Goal: Task Accomplishment & Management: Use online tool/utility

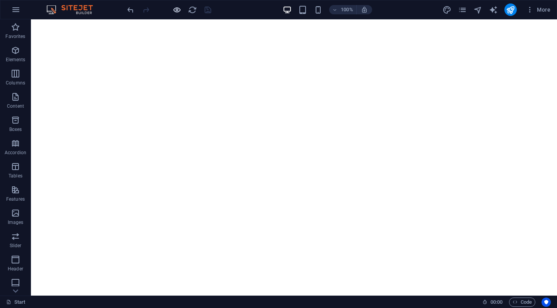
click at [176, 10] on icon "button" at bounding box center [177, 9] width 9 height 9
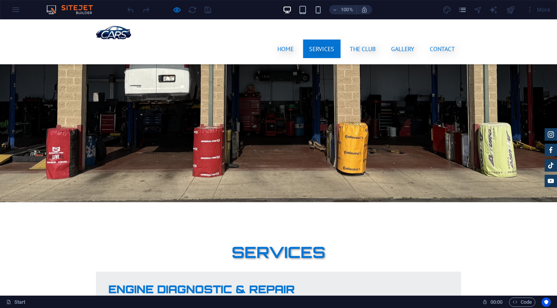
scroll to position [1023, 0]
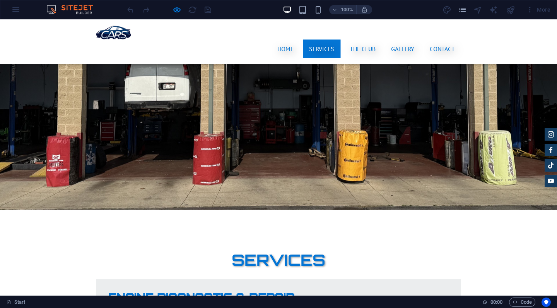
click at [176, 4] on div at bounding box center [169, 9] width 87 height 12
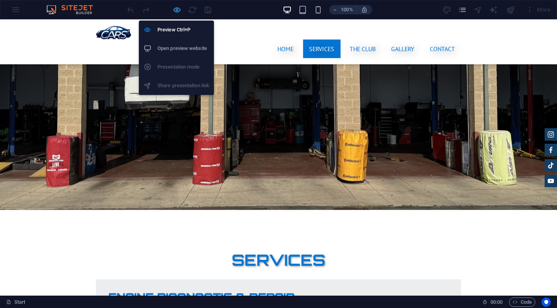
click at [176, 8] on icon "button" at bounding box center [177, 9] width 9 height 9
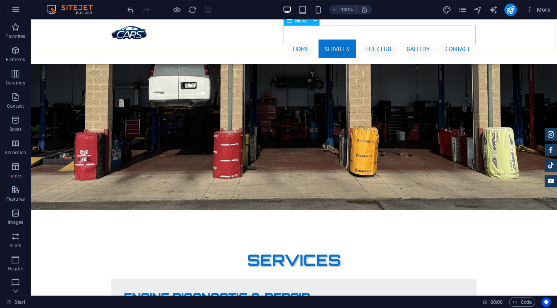
click at [313, 39] on nav "Home Services The Club Gallery Contact" at bounding box center [293, 48] width 365 height 19
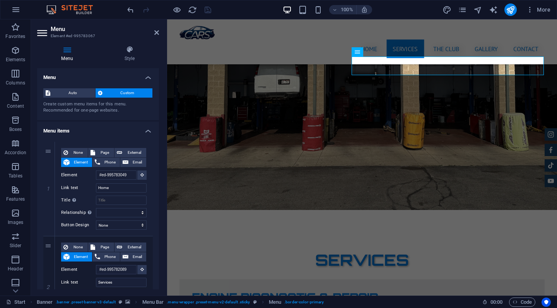
scroll to position [183, 0]
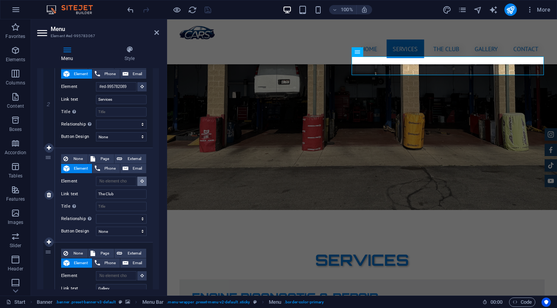
click at [138, 179] on button at bounding box center [141, 180] width 9 height 9
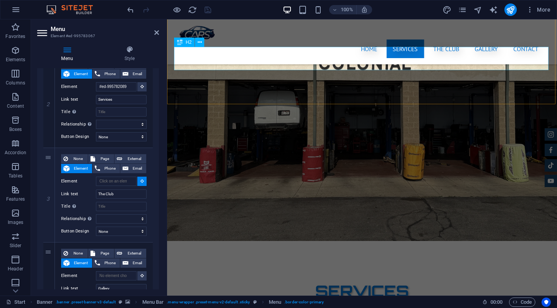
scroll to position [1133, 0]
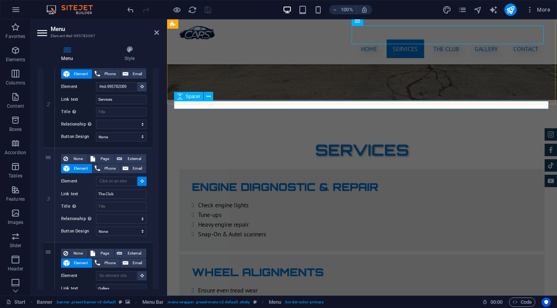
select select
type input "#ed-1009058850"
select select
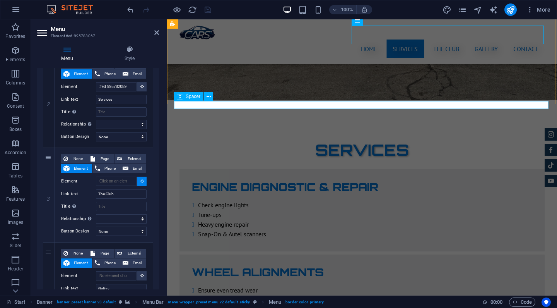
select select
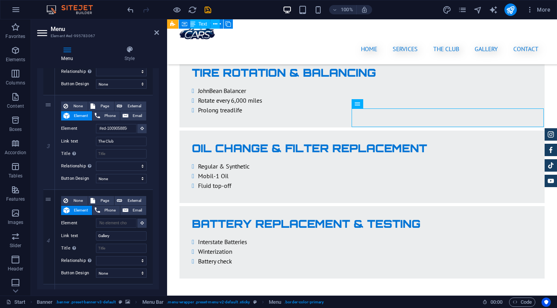
scroll to position [1484, 0]
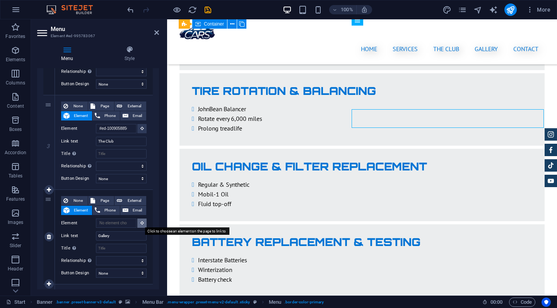
click at [140, 223] on icon at bounding box center [141, 222] width 3 height 4
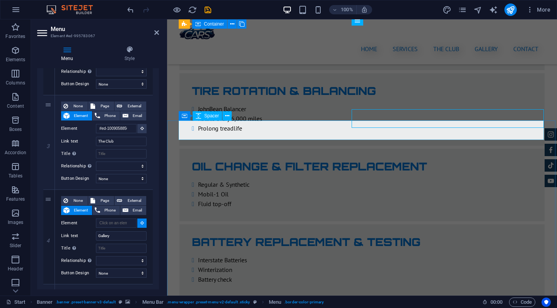
select select
type input "#ed-1005765950"
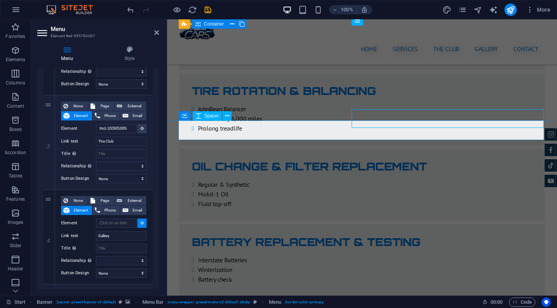
select select
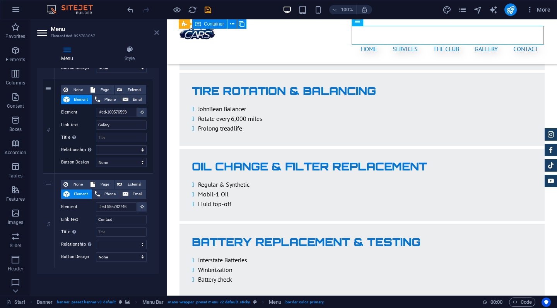
scroll to position [1453, 0]
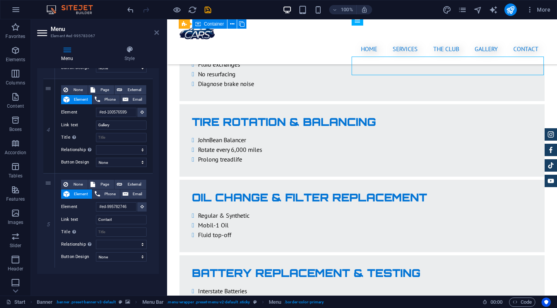
click at [156, 32] on icon at bounding box center [156, 32] width 5 height 6
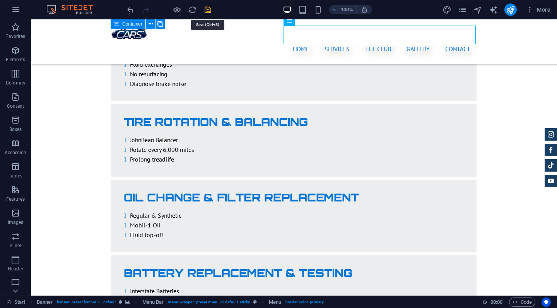
click at [209, 7] on icon "save" at bounding box center [207, 9] width 9 height 9
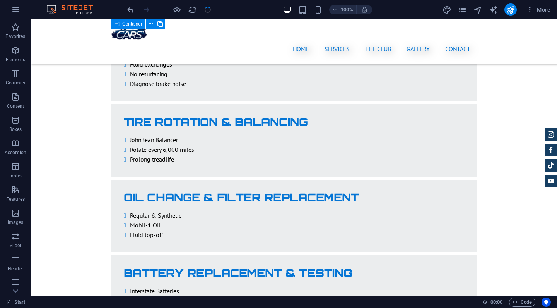
checkbox input "false"
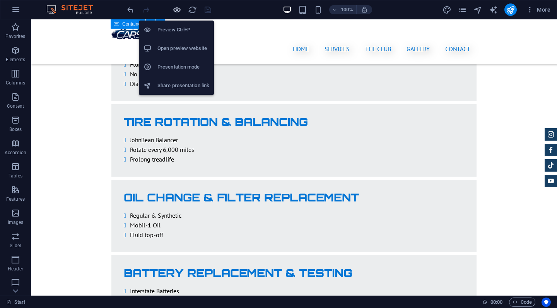
click at [178, 7] on icon "button" at bounding box center [177, 9] width 9 height 9
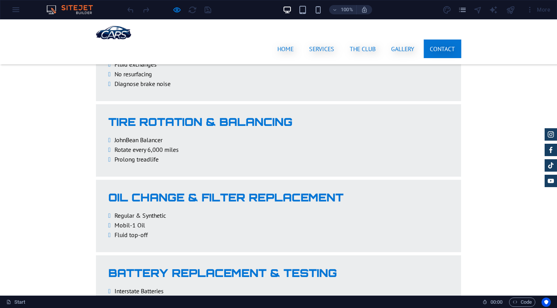
click at [435, 39] on link "Contact" at bounding box center [443, 48] width 38 height 19
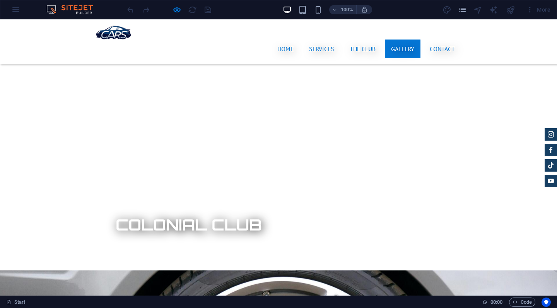
click at [409, 39] on link "Gallery" at bounding box center [403, 48] width 36 height 19
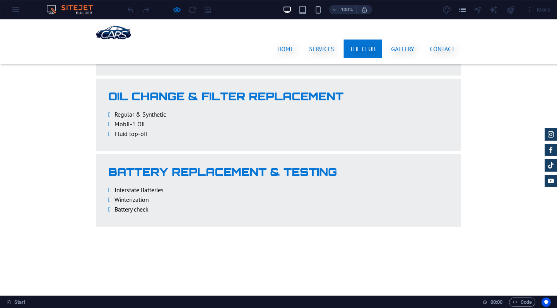
click at [368, 39] on link "The Club" at bounding box center [363, 48] width 38 height 19
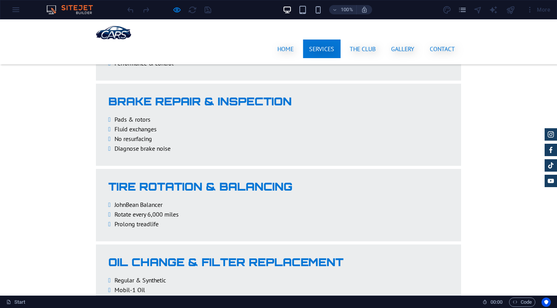
scroll to position [1179, 0]
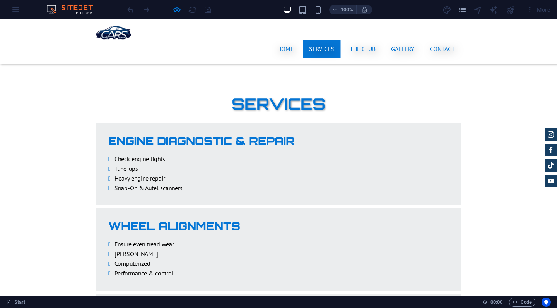
click at [326, 39] on link "Services" at bounding box center [322, 48] width 38 height 19
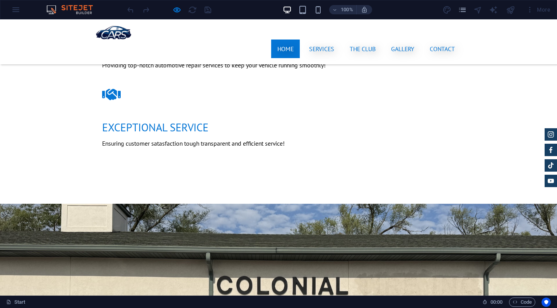
click at [285, 39] on link "Home" at bounding box center [285, 48] width 29 height 19
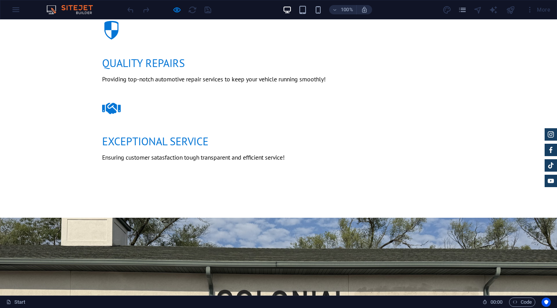
scroll to position [0, 0]
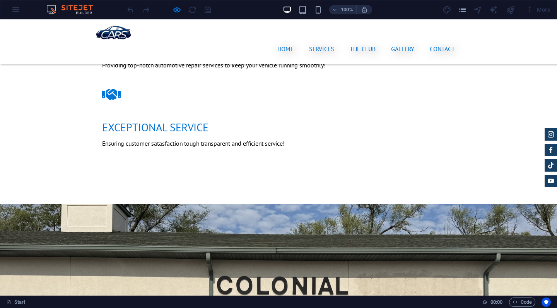
scroll to position [799, 0]
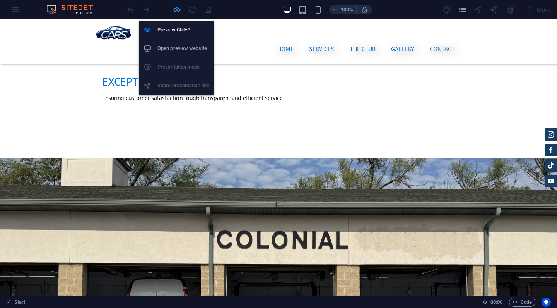
click at [174, 9] on icon "button" at bounding box center [177, 9] width 9 height 9
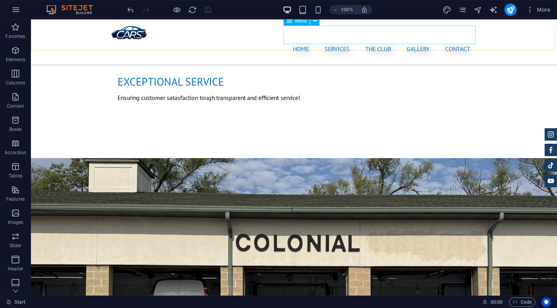
click at [334, 39] on nav "Home Services The Club Gallery Contact" at bounding box center [293, 48] width 365 height 19
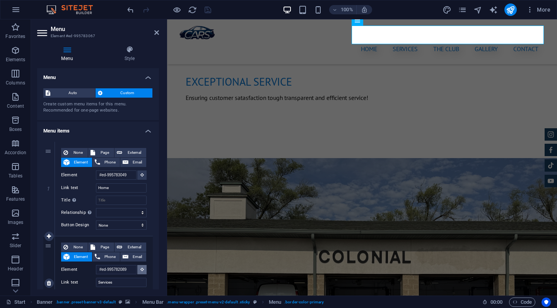
scroll to position [58, 0]
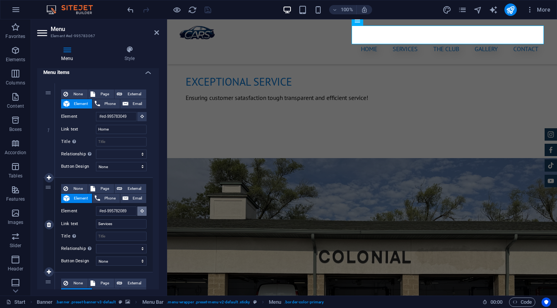
click at [140, 209] on icon at bounding box center [141, 210] width 3 height 4
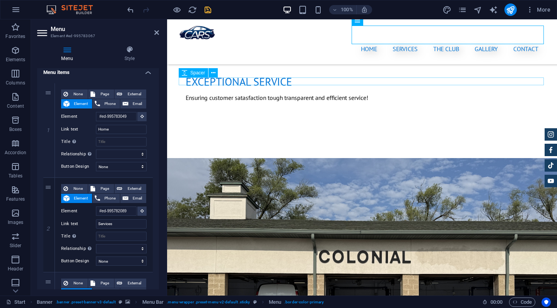
select select
type input "#ed-995782104"
select select
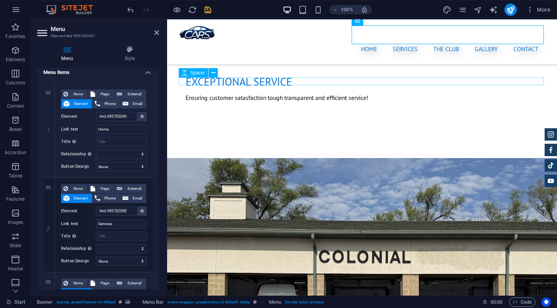
select select
click at [209, 9] on icon "save" at bounding box center [207, 9] width 9 height 9
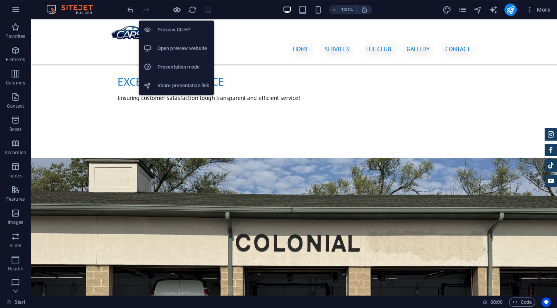
click at [177, 11] on icon "button" at bounding box center [177, 9] width 9 height 9
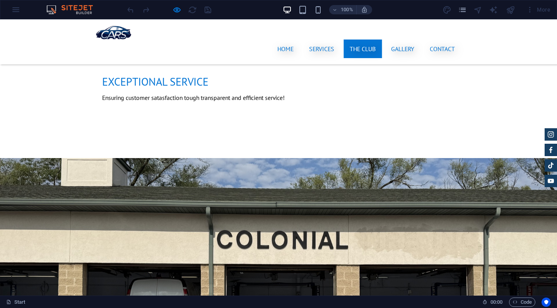
click at [359, 39] on link "The Club" at bounding box center [363, 48] width 38 height 19
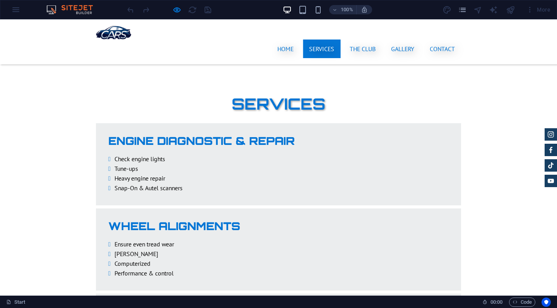
click at [328, 39] on link "Services" at bounding box center [322, 48] width 38 height 19
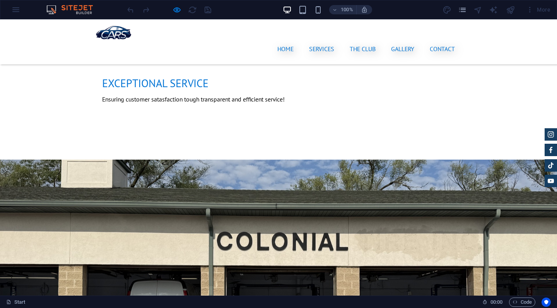
scroll to position [798, 0]
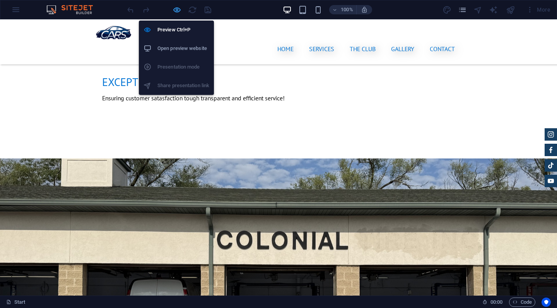
click at [174, 12] on icon "button" at bounding box center [177, 9] width 9 height 9
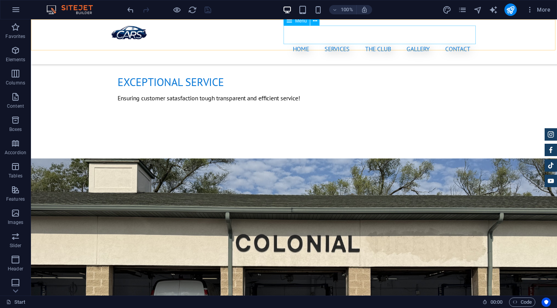
click at [341, 39] on nav "Home Services The Club Gallery Contact" at bounding box center [293, 48] width 365 height 19
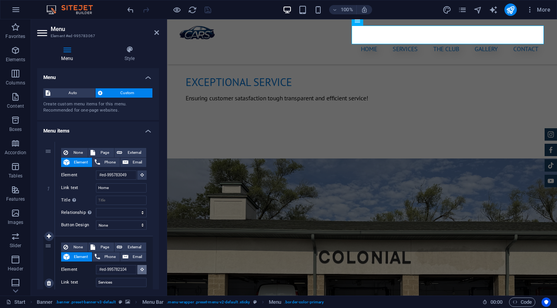
drag, startPoint x: 139, startPoint y: 268, endPoint x: 5, endPoint y: 87, distance: 224.6
click at [140, 268] on icon at bounding box center [141, 269] width 3 height 4
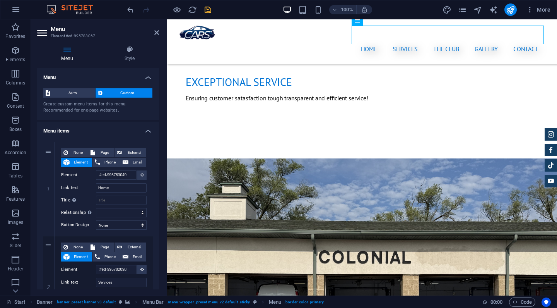
click at [207, 9] on icon "save" at bounding box center [207, 9] width 9 height 9
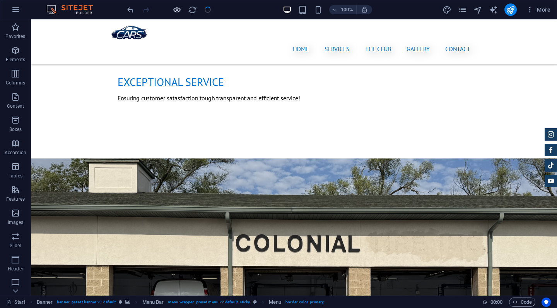
checkbox input "false"
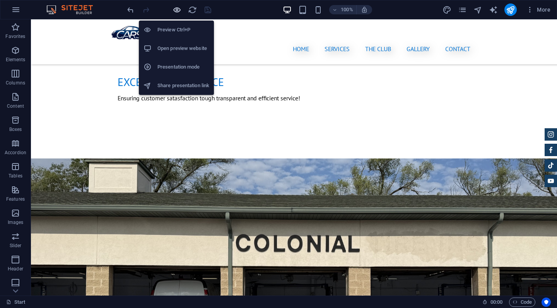
click at [176, 11] on icon "button" at bounding box center [177, 9] width 9 height 9
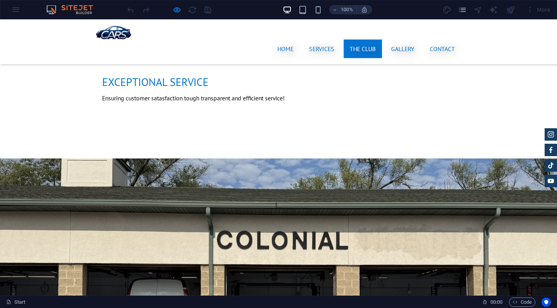
click at [366, 39] on link "The Club" at bounding box center [363, 48] width 38 height 19
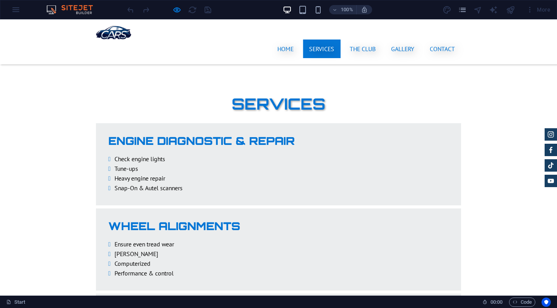
click at [326, 39] on link "Services" at bounding box center [322, 48] width 38 height 19
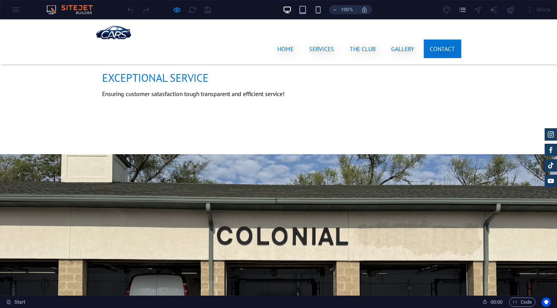
scroll to position [976, 0]
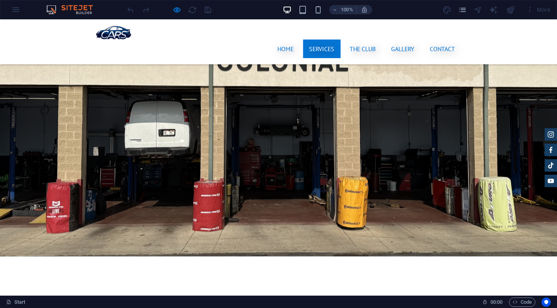
click at [321, 39] on link "Services" at bounding box center [322, 48] width 38 height 19
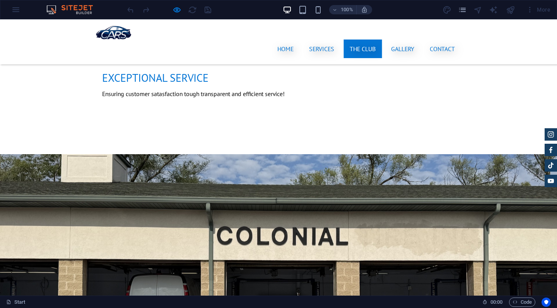
click at [354, 39] on link "The Club" at bounding box center [363, 48] width 38 height 19
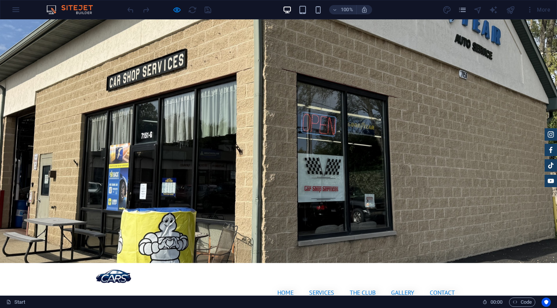
scroll to position [0, 0]
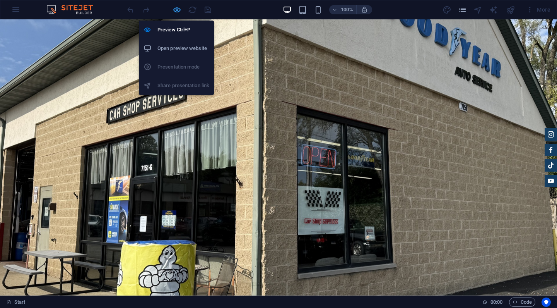
click at [174, 8] on icon "button" at bounding box center [177, 9] width 9 height 9
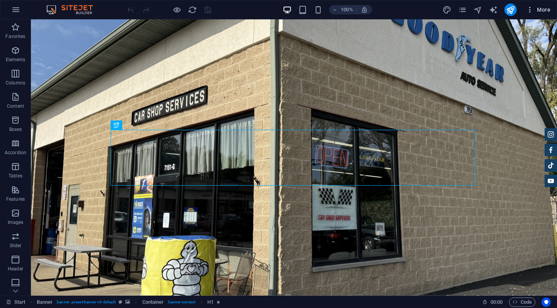
click at [540, 8] on span "More" at bounding box center [538, 10] width 24 height 8
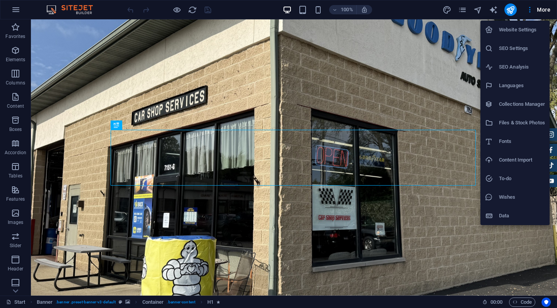
click at [523, 53] on h6 "SEO Settings" at bounding box center [522, 48] width 46 height 9
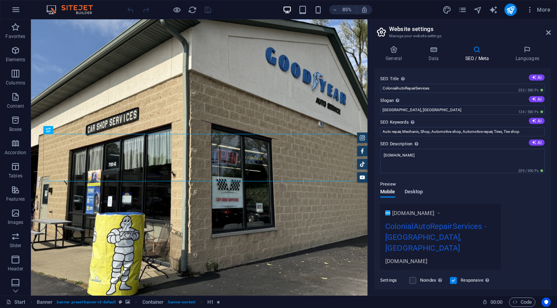
click at [421, 193] on span "Desktop" at bounding box center [414, 192] width 19 height 11
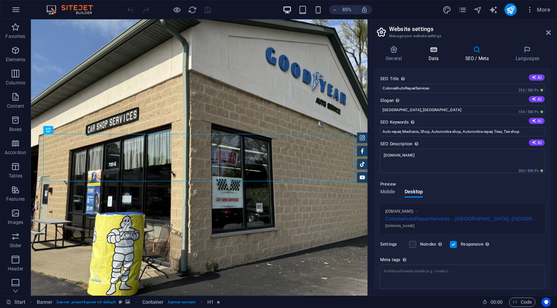
click at [439, 51] on icon at bounding box center [434, 50] width 34 height 8
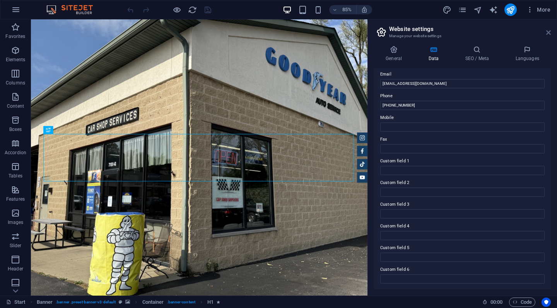
scroll to position [150, 0]
click at [549, 31] on icon at bounding box center [548, 32] width 5 height 6
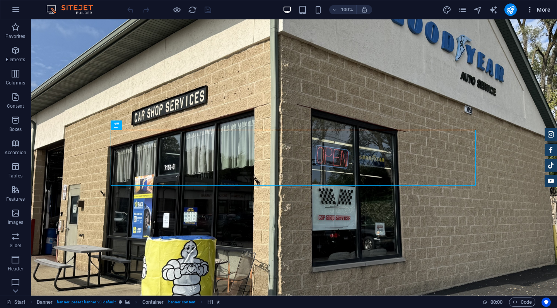
click at [537, 10] on span "More" at bounding box center [538, 10] width 24 height 8
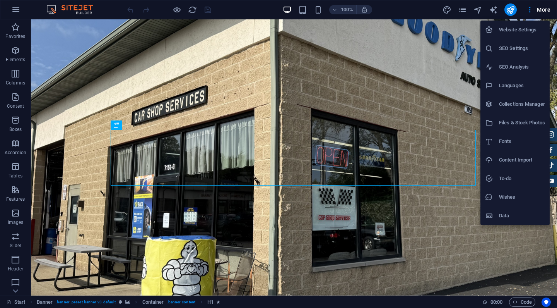
click at [515, 67] on h6 "SEO Analysis" at bounding box center [522, 66] width 46 height 9
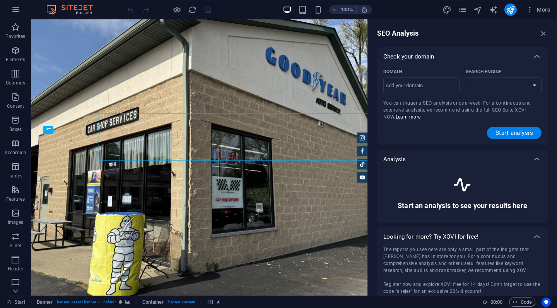
select select "[DOMAIN_NAME]"
click at [436, 84] on input "Domain ​" at bounding box center [421, 85] width 76 height 12
click at [542, 47] on div at bounding box center [537, 56] width 19 height 19
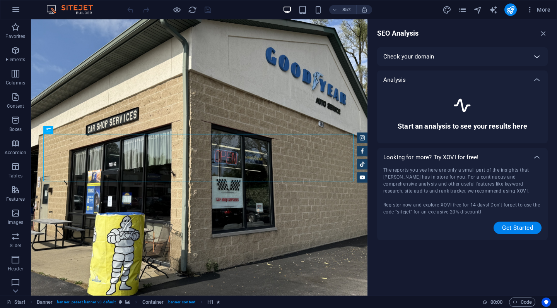
scroll to position [0, 0]
click at [543, 32] on icon "button" at bounding box center [543, 33] width 9 height 9
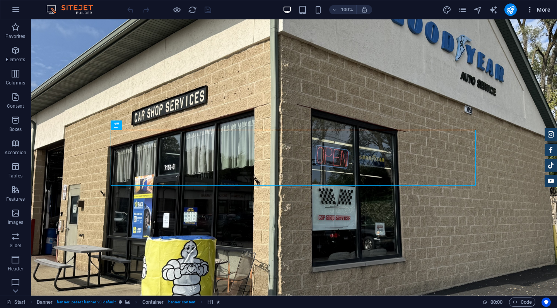
click at [537, 8] on span "More" at bounding box center [538, 10] width 24 height 8
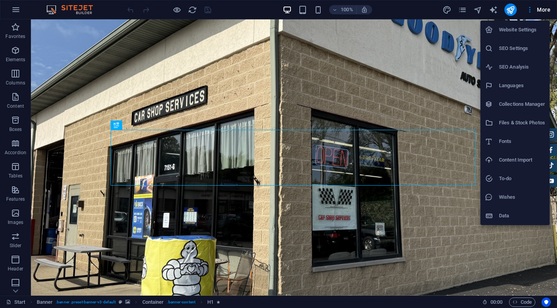
click at [484, 7] on div at bounding box center [278, 154] width 557 height 308
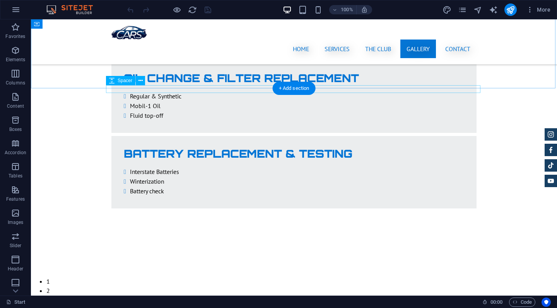
scroll to position [1516, 0]
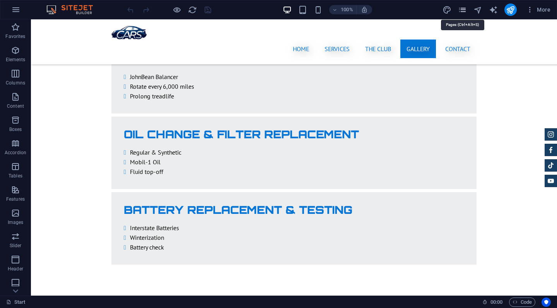
click at [464, 11] on icon "pages" at bounding box center [462, 9] width 9 height 9
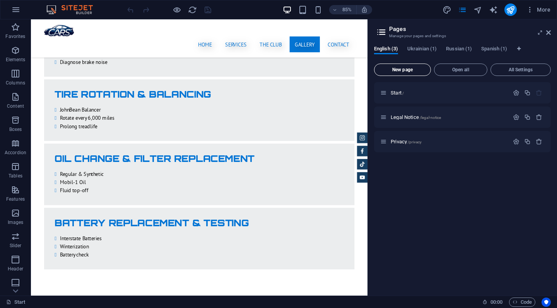
click at [411, 73] on button "New page" at bounding box center [402, 69] width 57 height 12
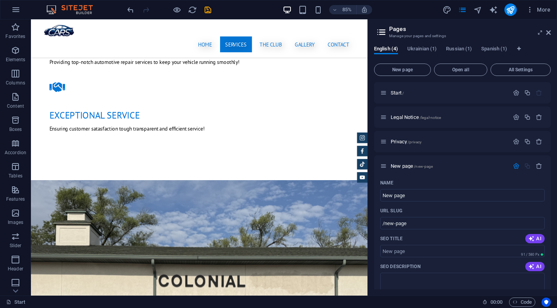
scroll to position [791, 0]
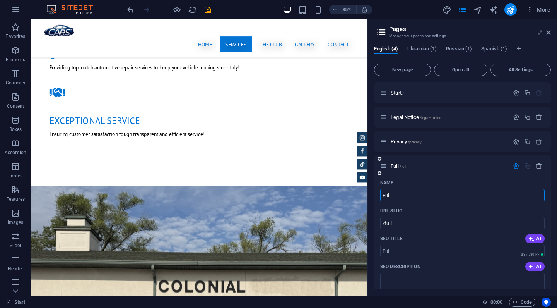
type input "Full"
type input "/full"
type input "Full Service Page"
type input "/full-service-page"
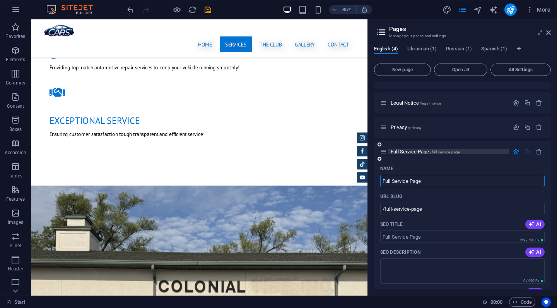
scroll to position [7, 0]
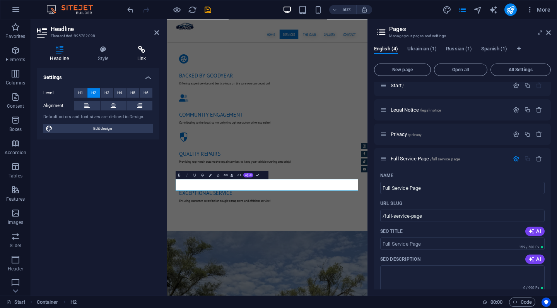
click at [141, 54] on h4 "Link" at bounding box center [142, 54] width 34 height 16
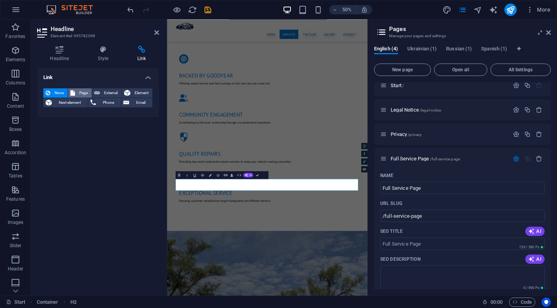
click at [84, 92] on span "Page" at bounding box center [83, 92] width 12 height 9
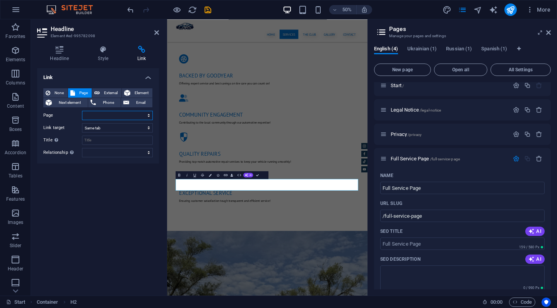
select select "3"
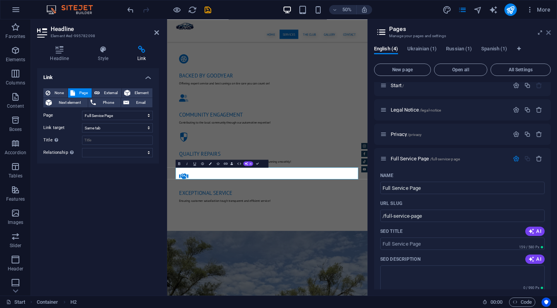
drag, startPoint x: 96, startPoint y: 168, endPoint x: 550, endPoint y: 34, distance: 473.9
click at [550, 34] on icon at bounding box center [548, 32] width 5 height 6
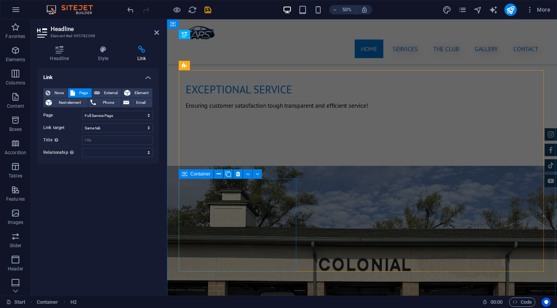
scroll to position [753, 0]
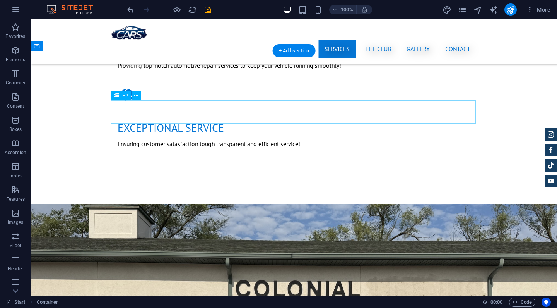
select select "3"
select select
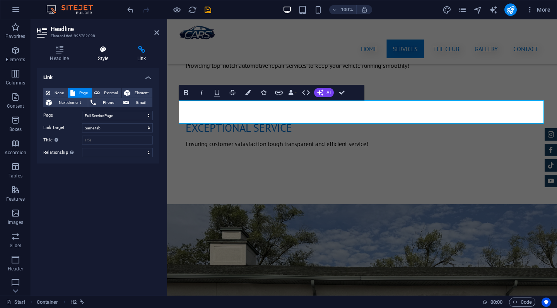
click at [105, 54] on h4 "Style" at bounding box center [104, 54] width 39 height 16
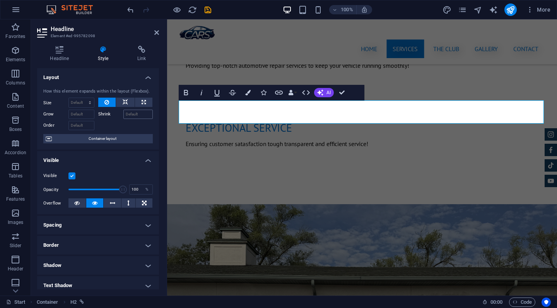
scroll to position [0, 0]
click at [251, 94] on button "Colors" at bounding box center [248, 92] width 15 height 15
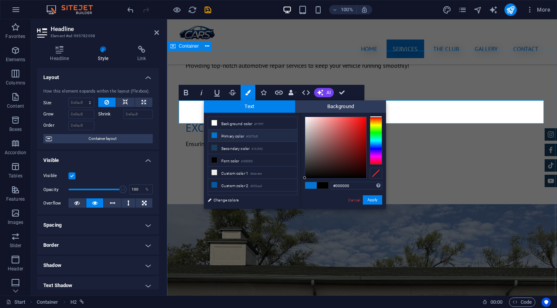
click at [263, 136] on li "Primary color #0475d5" at bounding box center [252, 135] width 89 height 12
type input "#0475d5"
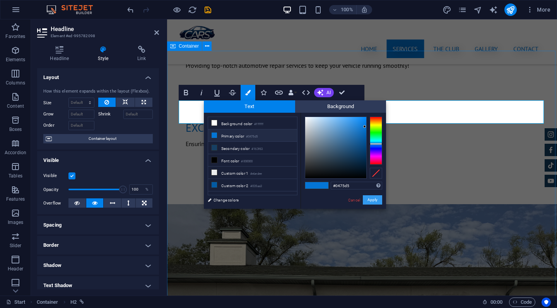
click at [373, 198] on button "Apply" at bounding box center [372, 199] width 19 height 9
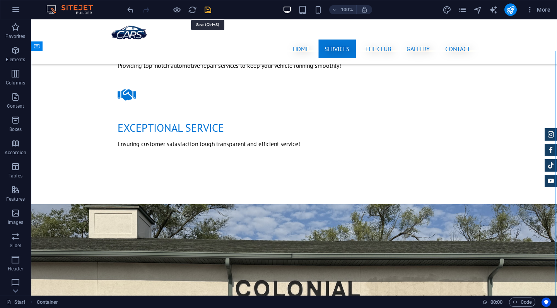
click at [207, 10] on icon "save" at bounding box center [207, 9] width 9 height 9
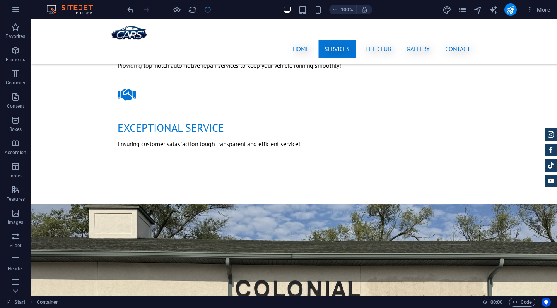
checkbox input "false"
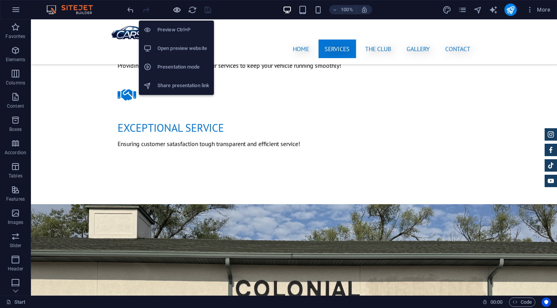
click at [176, 12] on icon "button" at bounding box center [177, 9] width 9 height 9
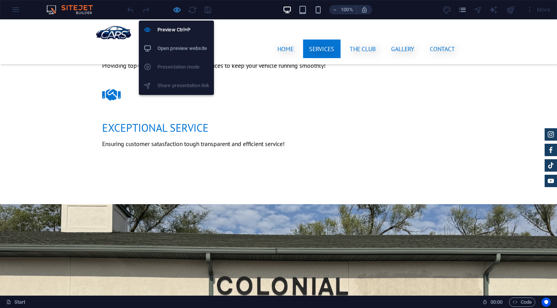
drag, startPoint x: 176, startPoint y: 11, endPoint x: 217, endPoint y: 2, distance: 42.1
click at [176, 11] on icon "button" at bounding box center [177, 9] width 9 height 9
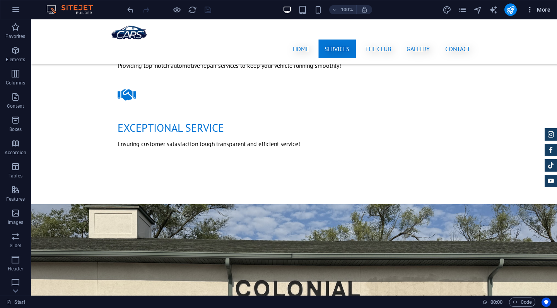
click at [540, 10] on span "More" at bounding box center [538, 10] width 24 height 8
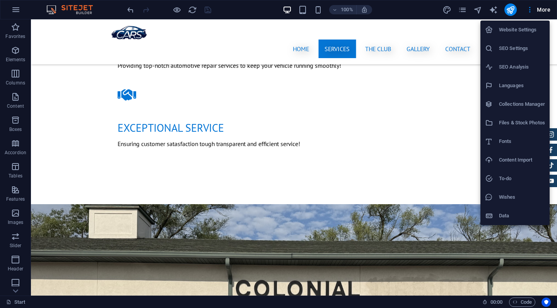
click at [464, 10] on div at bounding box center [278, 154] width 557 height 308
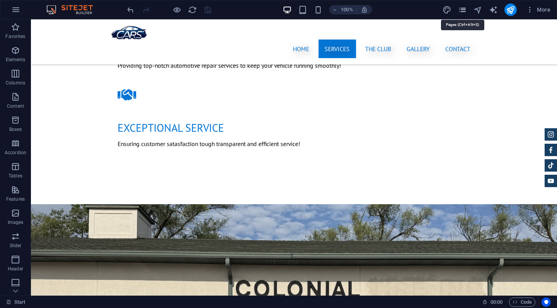
click at [462, 9] on icon "pages" at bounding box center [462, 9] width 9 height 9
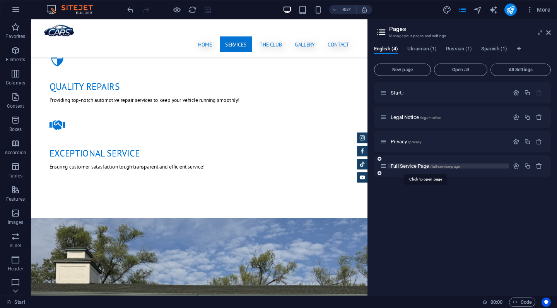
click at [403, 166] on span "Full Service Page /full-service-page" at bounding box center [425, 166] width 69 height 6
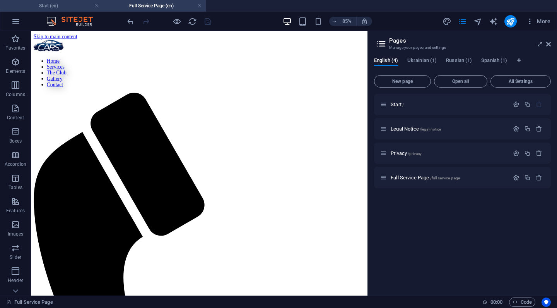
click at [65, 7] on h4 "Start (en)" at bounding box center [51, 6] width 103 height 9
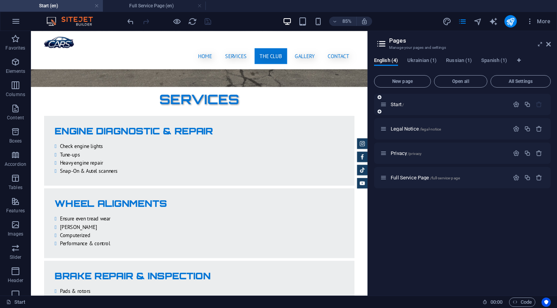
scroll to position [1502, 0]
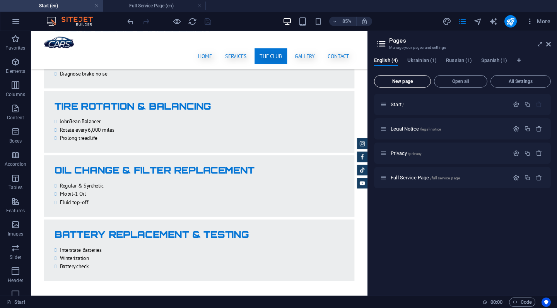
click at [403, 81] on span "New page" at bounding box center [403, 81] width 50 height 5
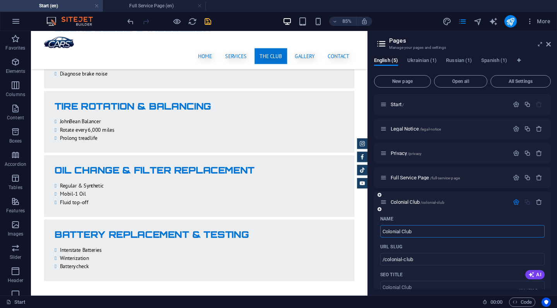
type input "Colonial Club"
type input "/colonial-club"
click at [430, 247] on div "URL SLUG" at bounding box center [462, 246] width 164 height 12
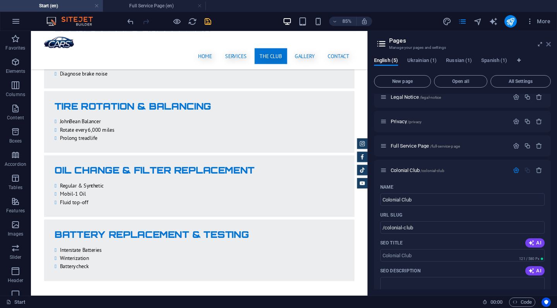
click at [549, 45] on icon at bounding box center [548, 44] width 5 height 6
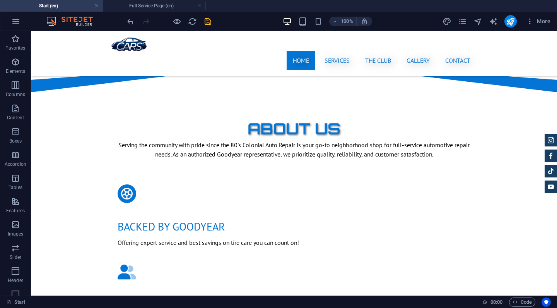
scroll to position [415, 0]
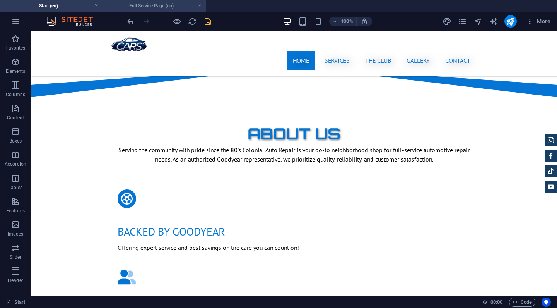
click at [164, 7] on h4 "Full Service Page (en)" at bounding box center [154, 6] width 103 height 9
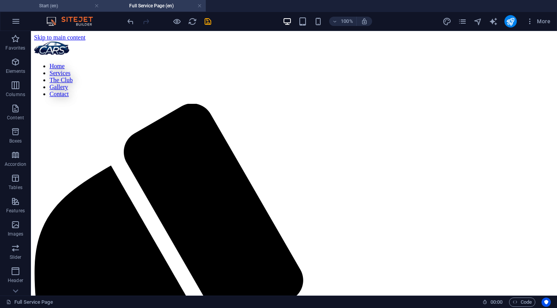
click at [77, 8] on h4 "Start (en)" at bounding box center [51, 6] width 103 height 9
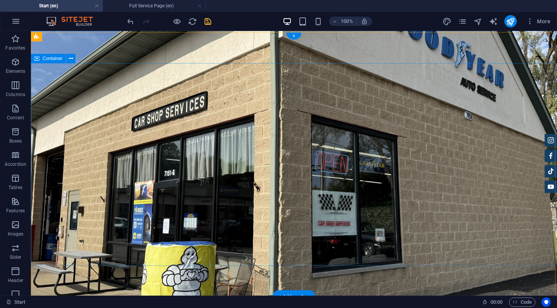
scroll to position [0, 0]
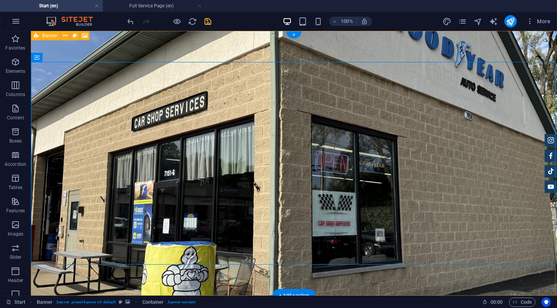
click at [37, 35] on icon at bounding box center [36, 35] width 5 height 9
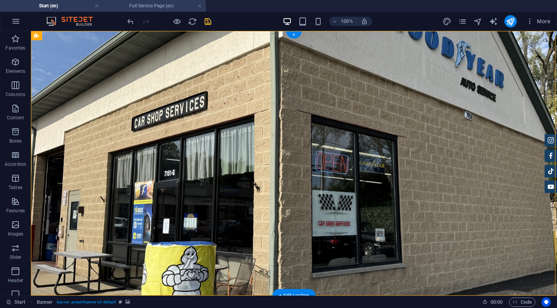
click at [137, 7] on h4 "Full Service Page (en)" at bounding box center [154, 6] width 103 height 9
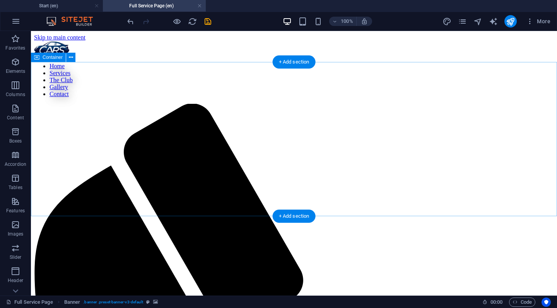
click at [43, 60] on div "Container" at bounding box center [48, 57] width 35 height 9
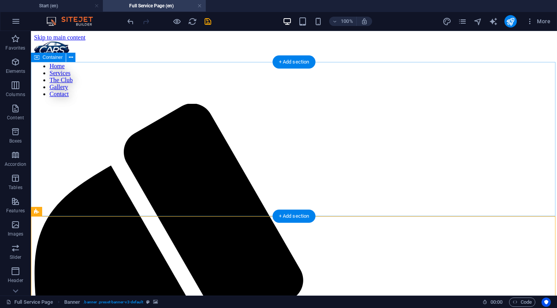
click at [39, 56] on icon at bounding box center [36, 57] width 5 height 9
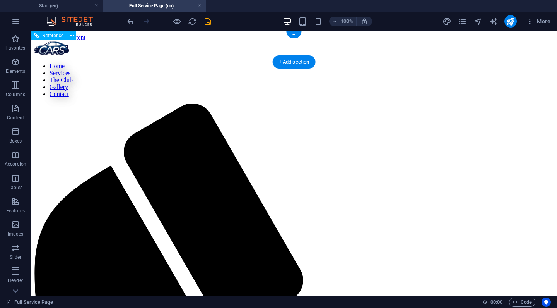
click at [50, 35] on span "Reference" at bounding box center [52, 35] width 21 height 5
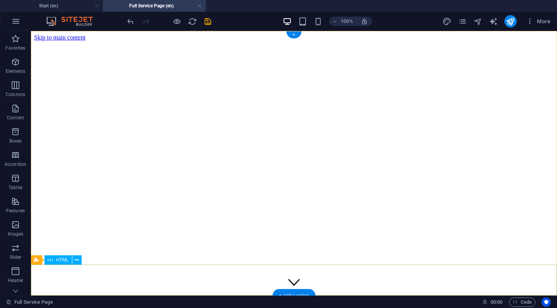
click at [297, 291] on div "+ Add section" at bounding box center [294, 295] width 43 height 13
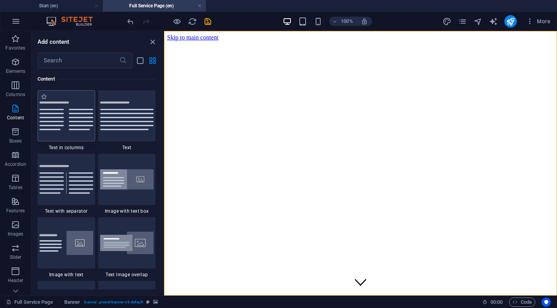
scroll to position [1389, 0]
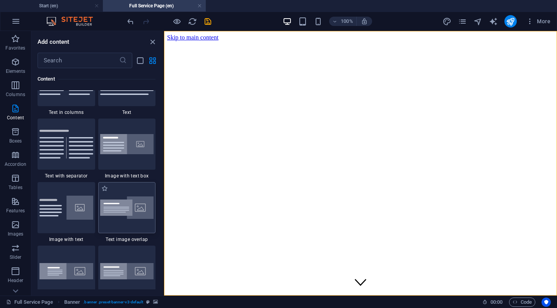
click at [125, 219] on img at bounding box center [127, 207] width 54 height 23
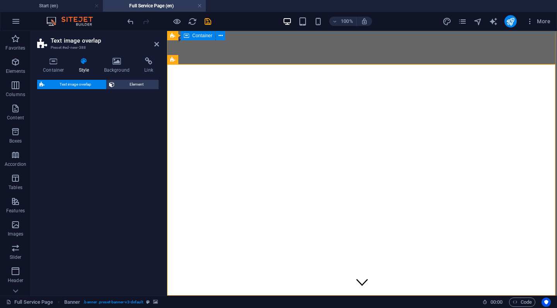
select select "rem"
select select "px"
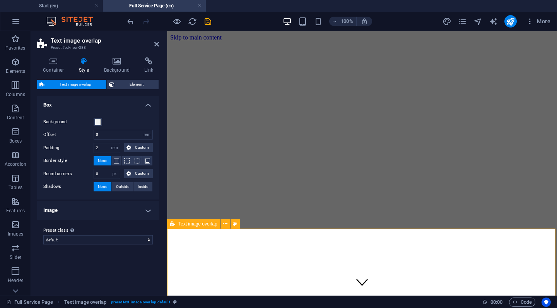
scroll to position [67, 0]
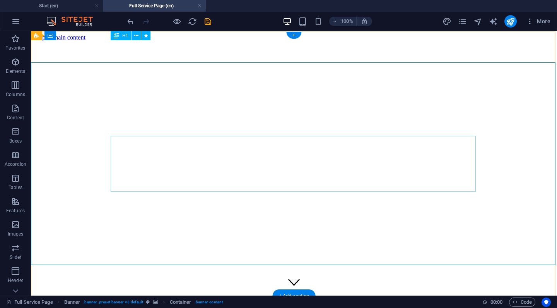
scroll to position [0, 0]
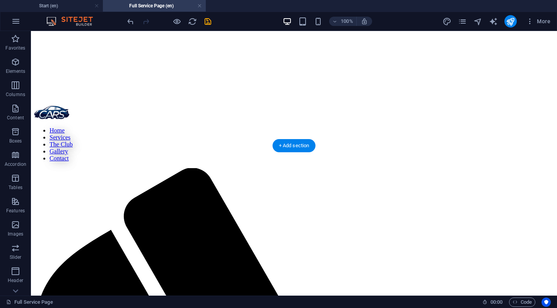
scroll to position [9, 0]
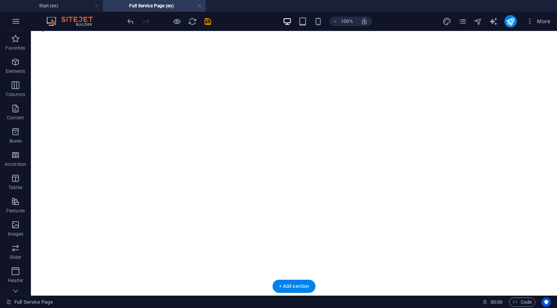
click at [115, 32] on figure at bounding box center [294, 32] width 520 height 0
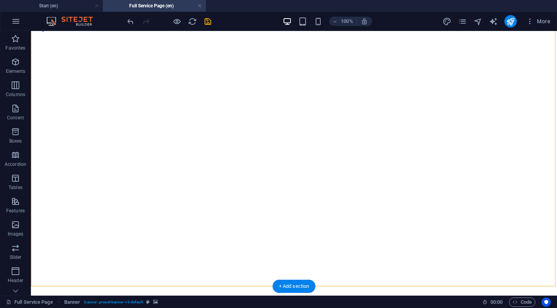
click at [55, 32] on figure at bounding box center [294, 32] width 520 height 0
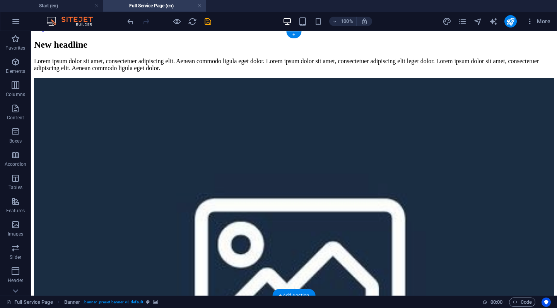
scroll to position [0, 0]
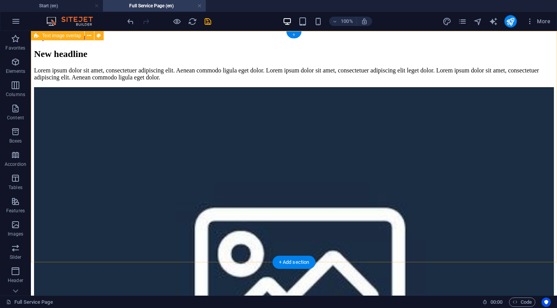
click at [295, 37] on div "+" at bounding box center [293, 34] width 15 height 7
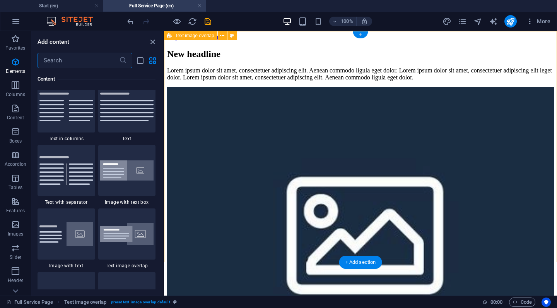
scroll to position [1379, 0]
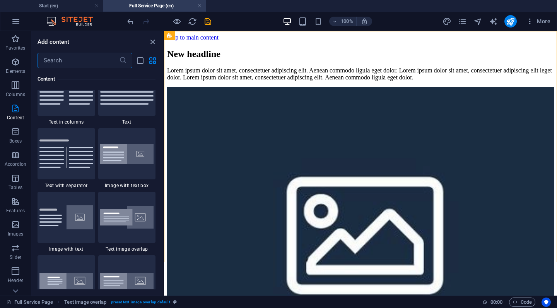
click at [239, 51] on div "New headline Lorem ipsum dolor sit amet, consectetuer adipiscing elit. Aenean c…" at bounding box center [360, 204] width 387 height 327
click at [71, 5] on h4 "Start (en)" at bounding box center [51, 6] width 103 height 9
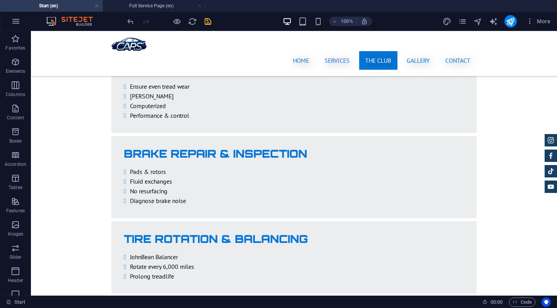
scroll to position [1347, 0]
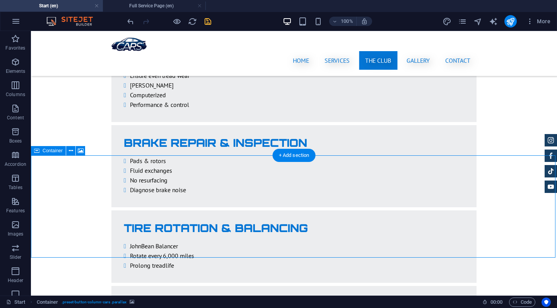
click at [38, 152] on icon at bounding box center [36, 150] width 5 height 9
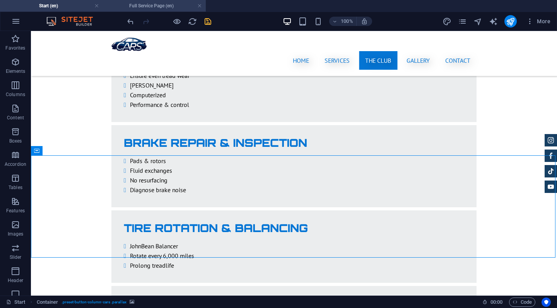
click at [152, 4] on h4 "Full Service Page (en)" at bounding box center [154, 6] width 103 height 9
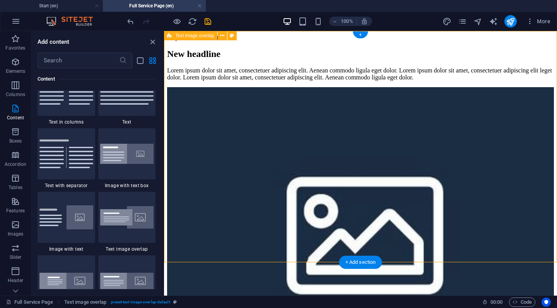
click at [203, 65] on div "New headline Lorem ipsum dolor sit amet, consectetuer adipiscing elit. Aenean c…" at bounding box center [360, 204] width 387 height 327
click at [179, 284] on html "Skip to main content New headline Lorem ipsum dolor sit amet, consectetuer adip…" at bounding box center [360, 201] width 393 height 340
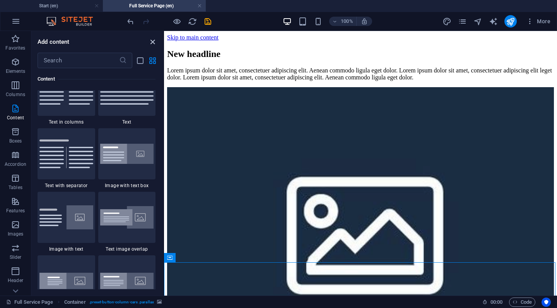
click at [154, 42] on icon "close panel" at bounding box center [152, 42] width 9 height 9
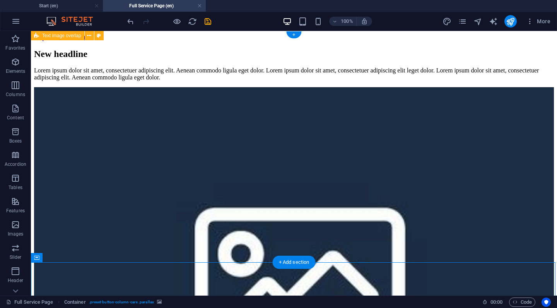
drag, startPoint x: 37, startPoint y: 256, endPoint x: 43, endPoint y: 34, distance: 221.7
click at [43, 34] on div "Drag here to replace the existing content. Press “Ctrl” if you want to create a…" at bounding box center [294, 163] width 526 height 264
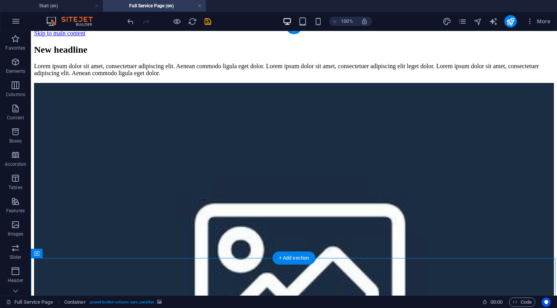
scroll to position [0, 0]
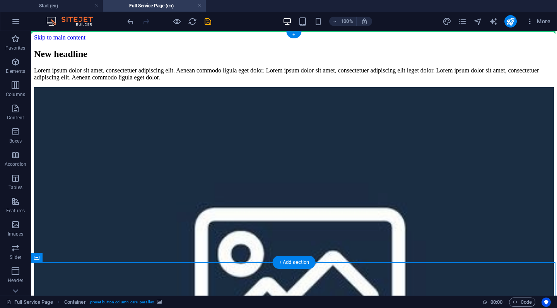
drag, startPoint x: 65, startPoint y: 286, endPoint x: 103, endPoint y: 40, distance: 248.9
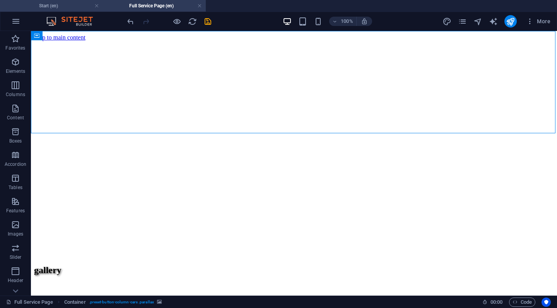
click at [68, 5] on h4 "Start (en)" at bounding box center [51, 6] width 103 height 9
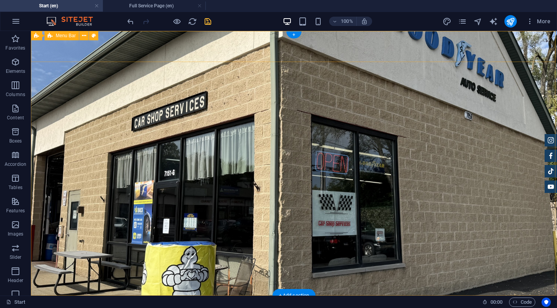
click at [54, 38] on div "Menu Bar" at bounding box center [61, 35] width 34 height 9
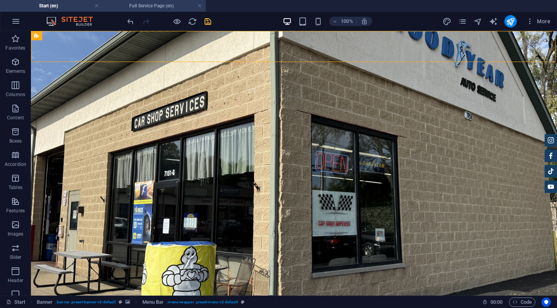
click at [144, 8] on h4 "Full Service Page (en)" at bounding box center [154, 6] width 103 height 9
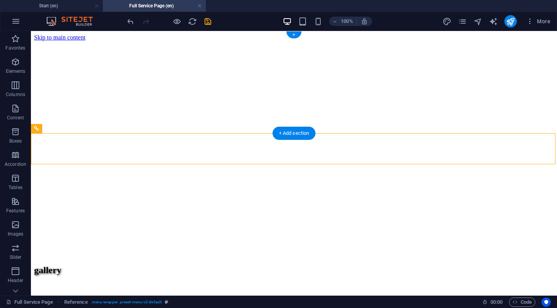
drag, startPoint x: 69, startPoint y: 160, endPoint x: 38, endPoint y: 32, distance: 131.6
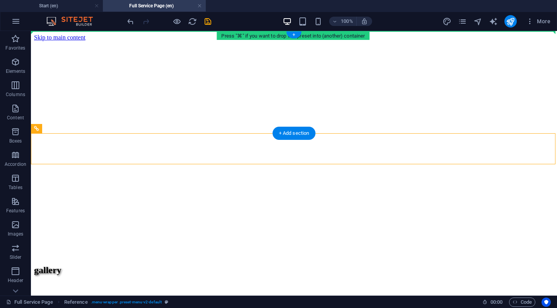
drag, startPoint x: 72, startPoint y: 160, endPoint x: 105, endPoint y: 36, distance: 128.0
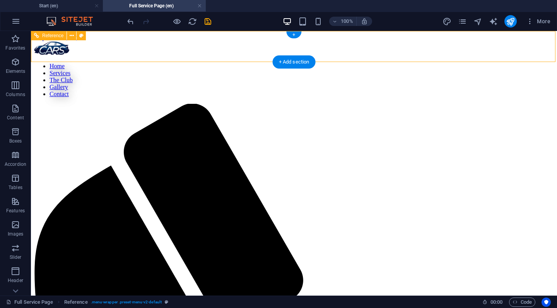
click at [79, 35] on icon at bounding box center [81, 36] width 4 height 8
select select "rem"
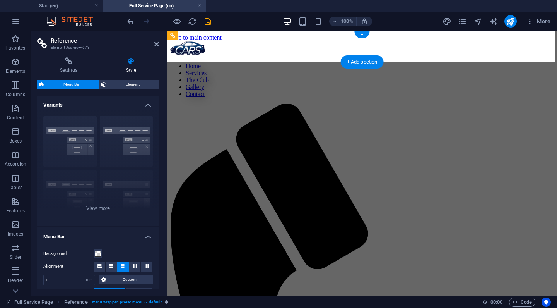
click at [73, 85] on span "Menu Bar" at bounding box center [72, 84] width 50 height 9
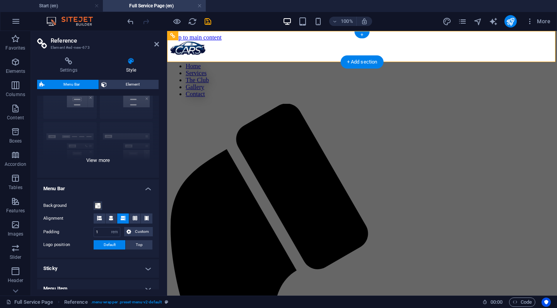
scroll to position [35, 0]
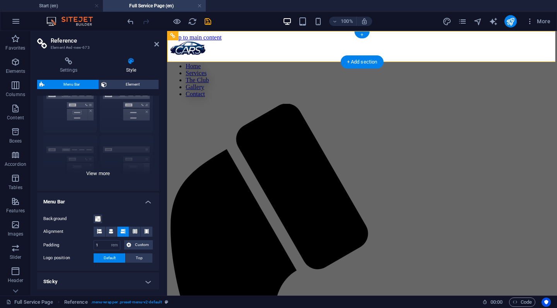
click at [95, 174] on div "Border Centered Default Fixed Loki Trigger Wide XXL" at bounding box center [98, 133] width 122 height 116
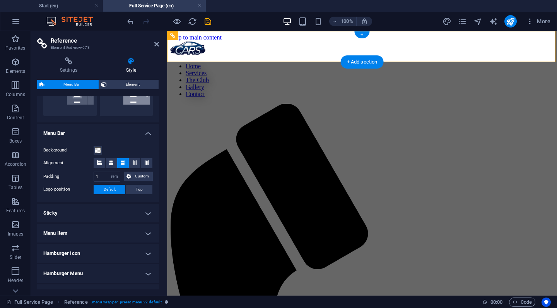
scroll to position [-40, 0]
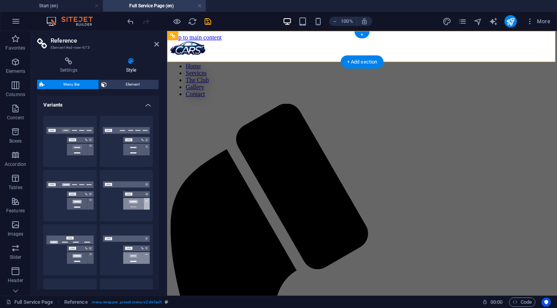
click at [124, 82] on span "Element" at bounding box center [132, 84] width 47 height 9
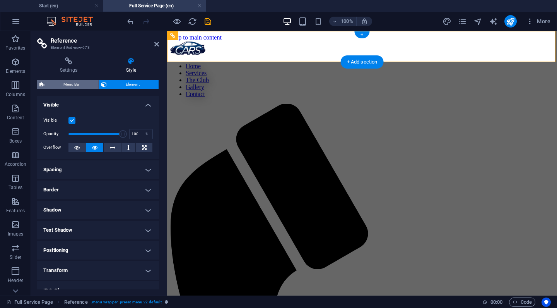
click at [79, 86] on span "Menu Bar" at bounding box center [72, 84] width 50 height 9
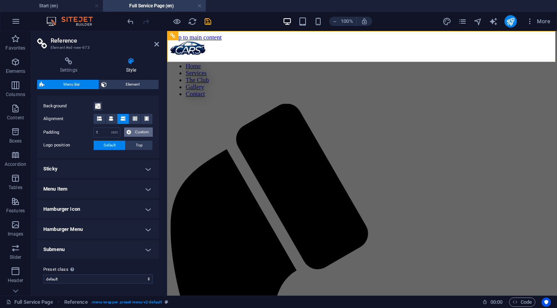
scroll to position [254, 0]
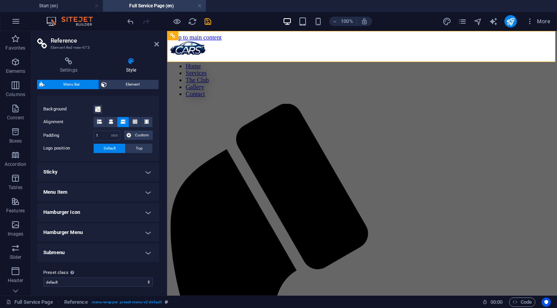
click at [124, 177] on h4 "Sticky" at bounding box center [98, 171] width 122 height 19
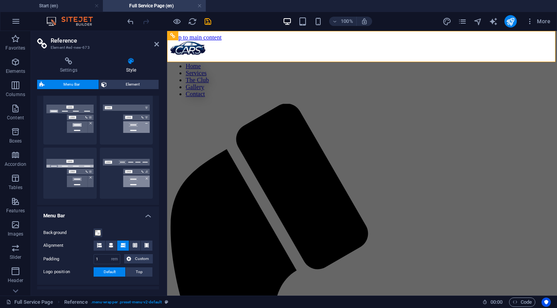
scroll to position [197, 0]
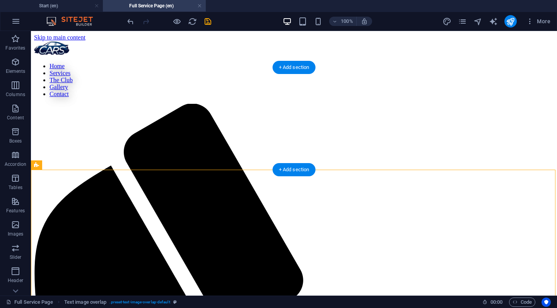
scroll to position [0, 0]
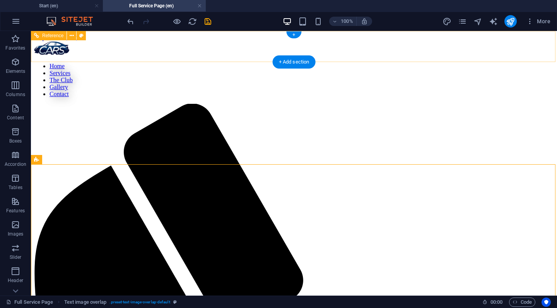
select select "rem"
select select "sticky_banner"
select select "px"
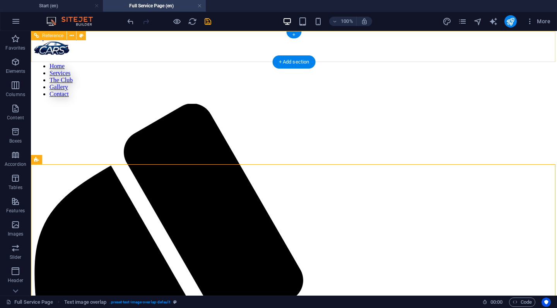
select select "px"
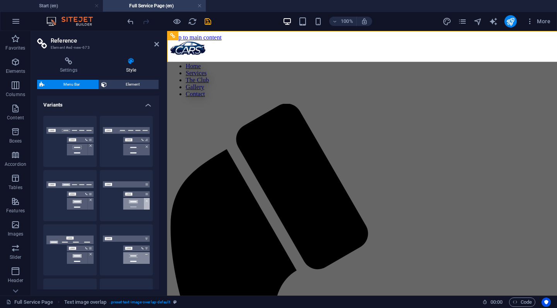
click at [158, 47] on icon at bounding box center [156, 44] width 5 height 6
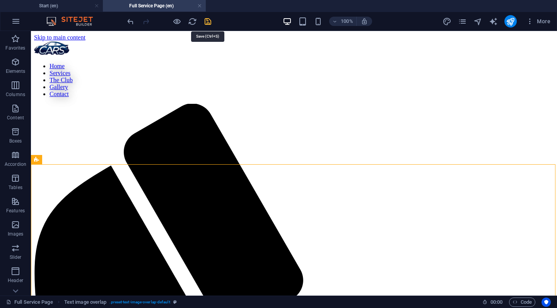
click at [209, 21] on icon "save" at bounding box center [207, 21] width 9 height 9
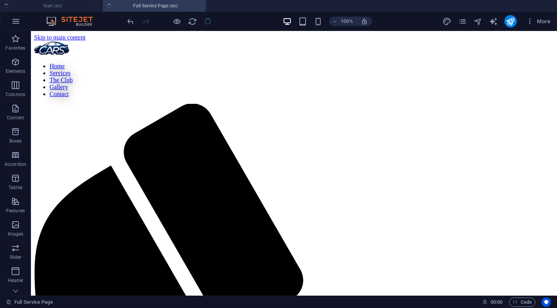
checkbox input "false"
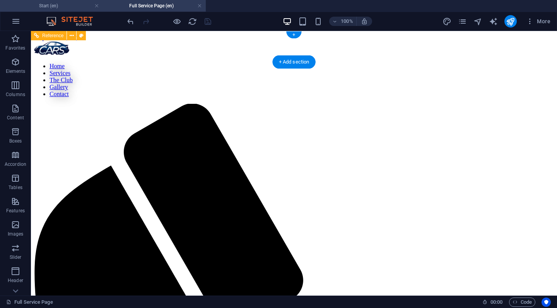
click at [74, 5] on h4 "Start (en)" at bounding box center [51, 6] width 103 height 9
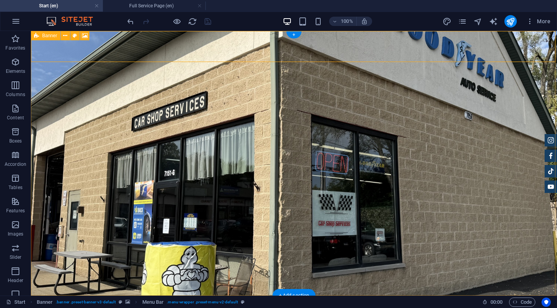
click at [37, 36] on icon at bounding box center [36, 35] width 5 height 9
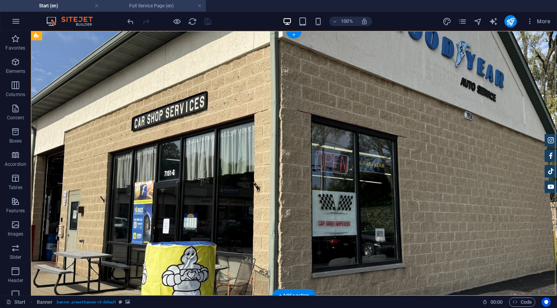
click at [138, 1] on li "Full Service Page (en)" at bounding box center [154, 6] width 103 height 12
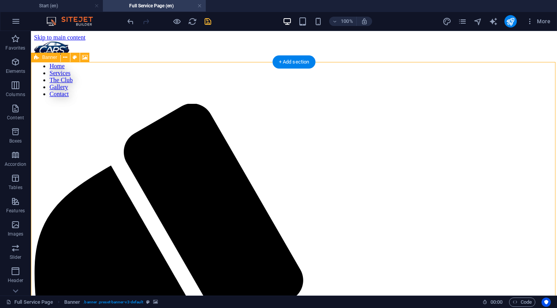
click at [37, 59] on icon at bounding box center [36, 57] width 5 height 9
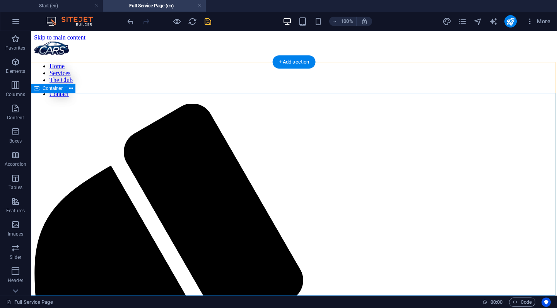
click at [44, 58] on span "Banner" at bounding box center [49, 57] width 15 height 5
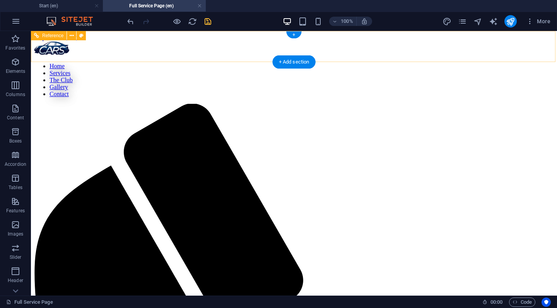
select select "rem"
select select "sticky_banner"
select select "px"
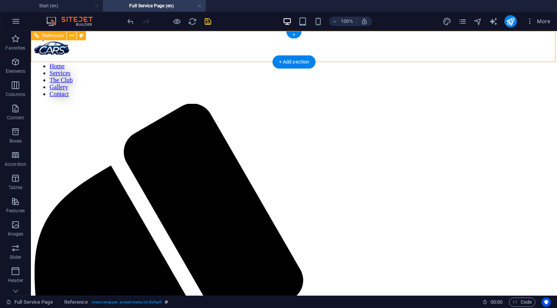
select select "px"
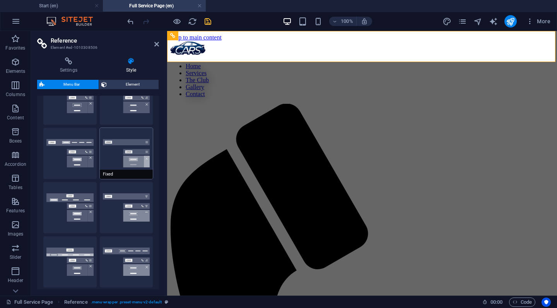
scroll to position [45, 0]
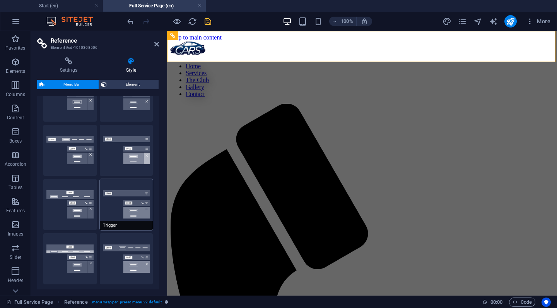
click at [137, 202] on button "Trigger" at bounding box center [126, 204] width 53 height 51
select select "sticky_menu"
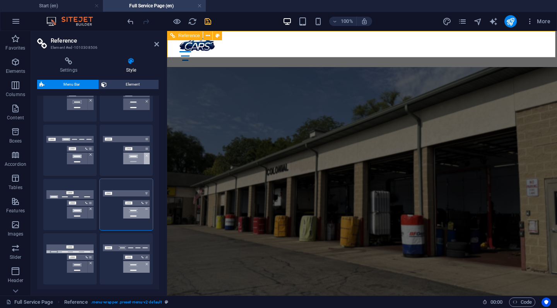
click at [537, 51] on div "Menu" at bounding box center [361, 56] width 365 height 10
click at [115, 254] on button "XXL" at bounding box center [126, 258] width 53 height 51
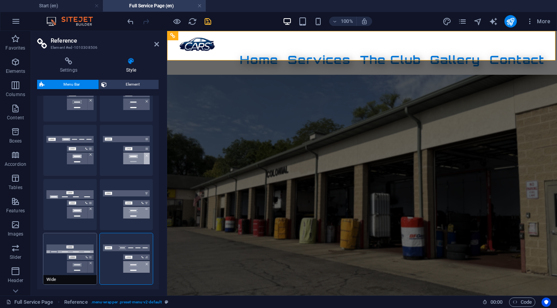
click at [73, 249] on button "Wide" at bounding box center [69, 258] width 53 height 51
type input "0"
type input "2"
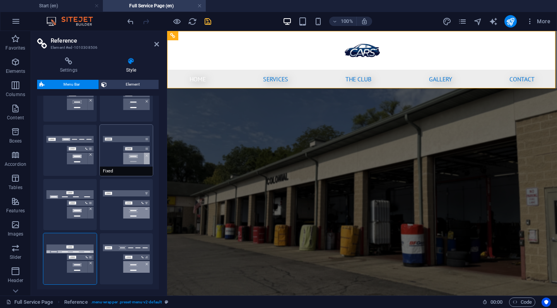
click at [133, 149] on button "Fixed" at bounding box center [126, 150] width 53 height 51
type input "1"
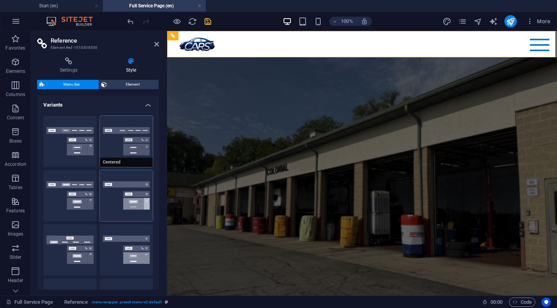
scroll to position [0, 0]
click at [111, 145] on button "Centered" at bounding box center [126, 141] width 53 height 51
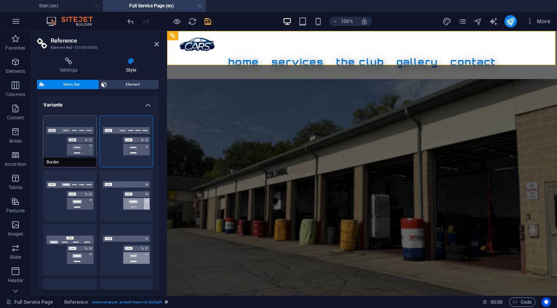
click at [78, 132] on button "Border" at bounding box center [69, 141] width 53 height 51
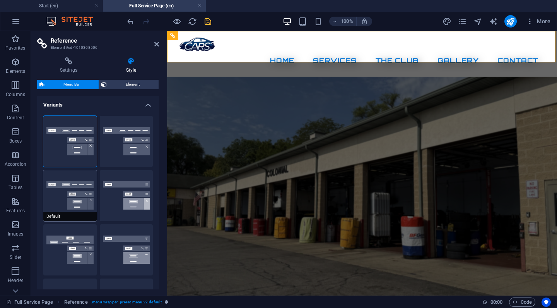
click at [70, 200] on button "Default" at bounding box center [69, 195] width 53 height 51
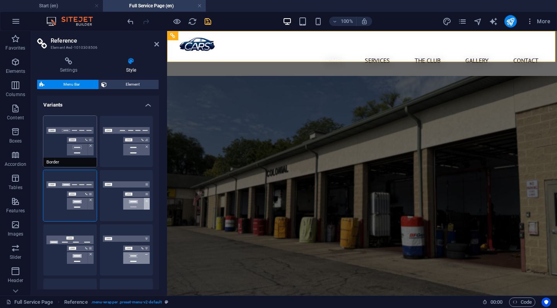
click at [80, 137] on button "Border" at bounding box center [69, 141] width 53 height 51
select select "sticky_reverse"
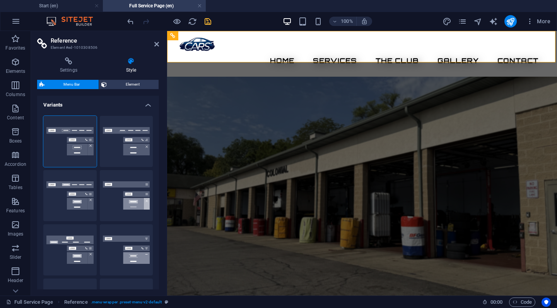
click at [204, 86] on figure at bounding box center [362, 209] width 390 height 264
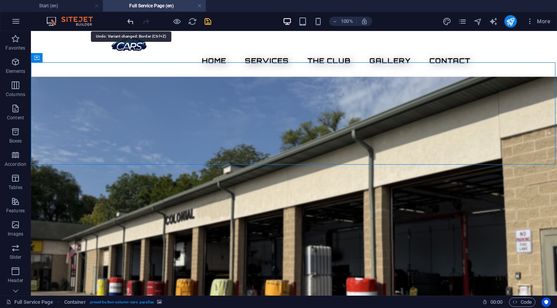
click at [133, 21] on icon "undo" at bounding box center [130, 21] width 9 height 9
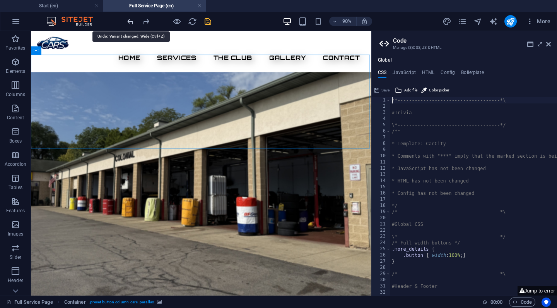
click at [133, 21] on icon "undo" at bounding box center [130, 21] width 9 height 9
click at [549, 44] on icon at bounding box center [548, 44] width 5 height 6
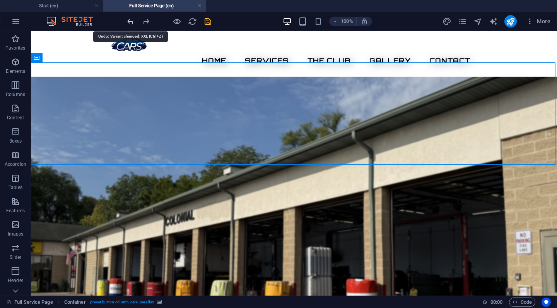
click at [131, 21] on icon "undo" at bounding box center [130, 21] width 9 height 9
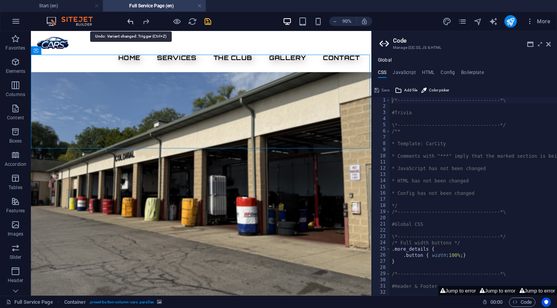
click at [132, 20] on icon "undo" at bounding box center [130, 21] width 9 height 9
drag, startPoint x: 549, startPoint y: 43, endPoint x: 187, endPoint y: 24, distance: 362.6
click at [549, 43] on icon at bounding box center [548, 44] width 5 height 6
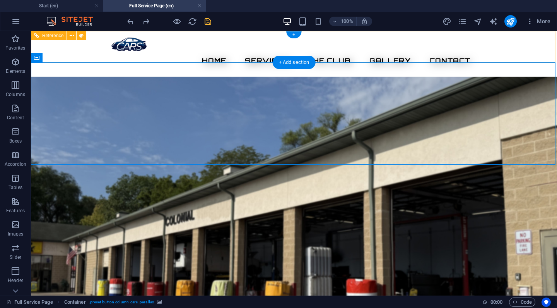
click at [222, 51] on nav "Home Services The Club Gallery Contact" at bounding box center [293, 60] width 365 height 19
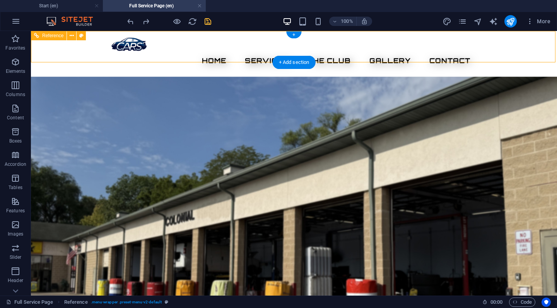
click at [53, 36] on span "Reference" at bounding box center [52, 35] width 21 height 5
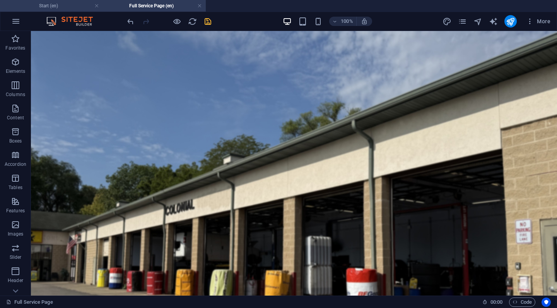
click at [77, 5] on h4 "Start (en)" at bounding box center [51, 6] width 103 height 9
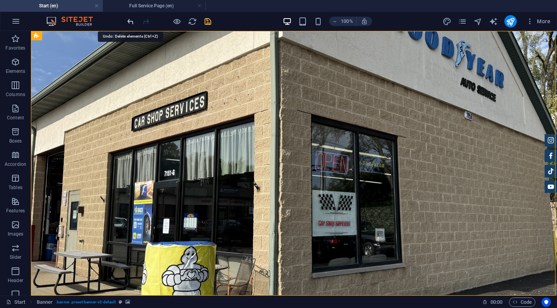
click at [131, 22] on icon "undo" at bounding box center [130, 21] width 9 height 9
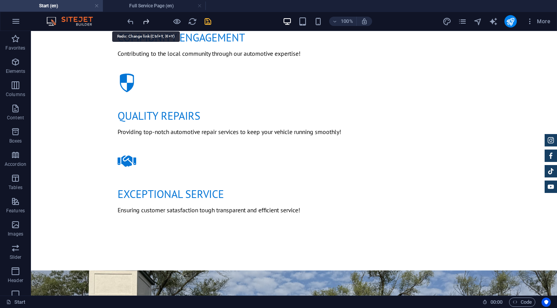
click at [144, 20] on icon "redo" at bounding box center [146, 21] width 9 height 9
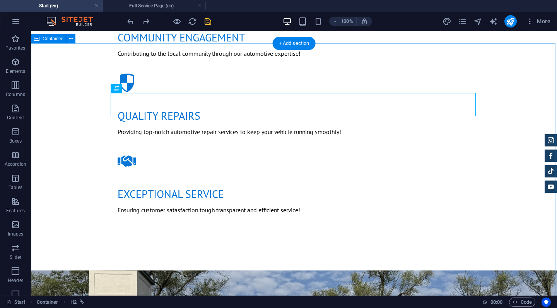
scroll to position [770, 0]
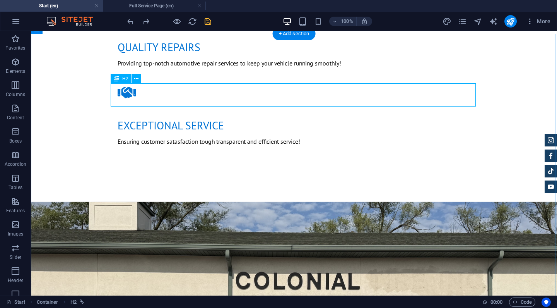
click at [542, 20] on span "More" at bounding box center [538, 21] width 24 height 8
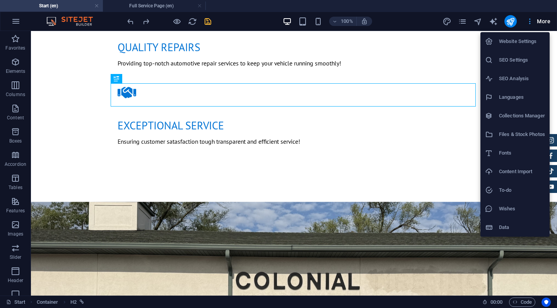
click at [542, 20] on div at bounding box center [278, 154] width 557 height 308
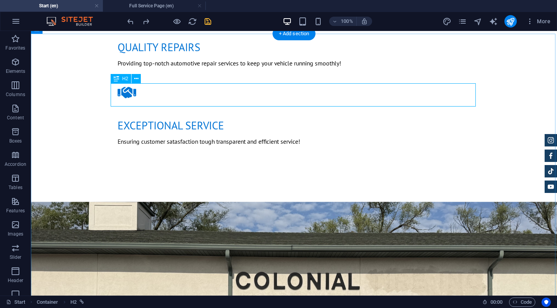
select select
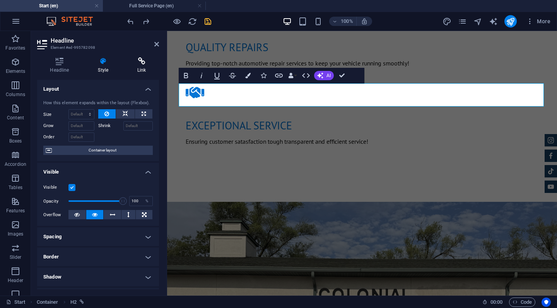
click at [145, 67] on h4 "Link" at bounding box center [142, 65] width 34 height 16
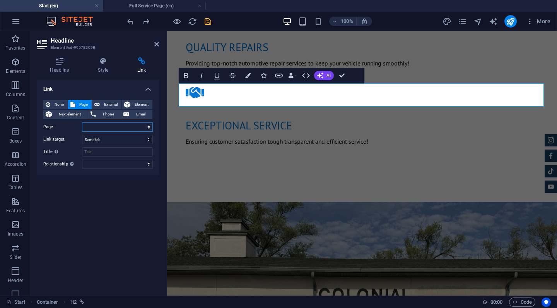
select select "3"
click at [250, 76] on icon "button" at bounding box center [247, 75] width 5 height 5
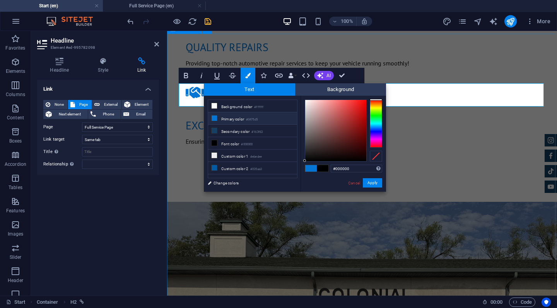
click at [256, 121] on small "#0475d5" at bounding box center [252, 119] width 12 height 5
type input "#0475d5"
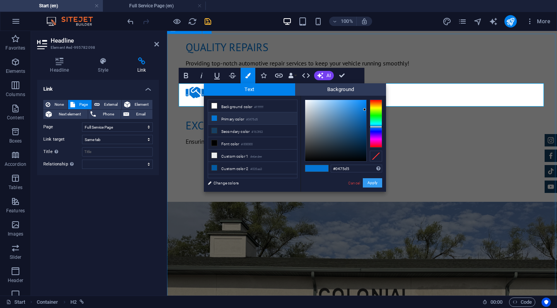
click at [367, 180] on button "Apply" at bounding box center [372, 182] width 19 height 9
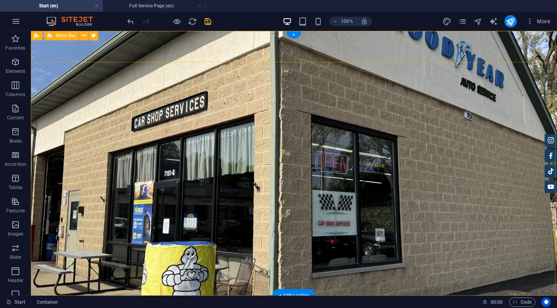
scroll to position [0, 0]
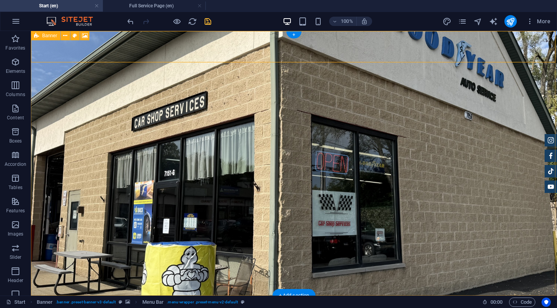
click at [39, 36] on div "Banner" at bounding box center [45, 35] width 29 height 9
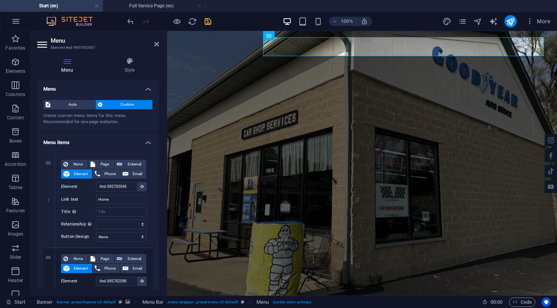
click at [157, 43] on icon at bounding box center [156, 44] width 5 height 6
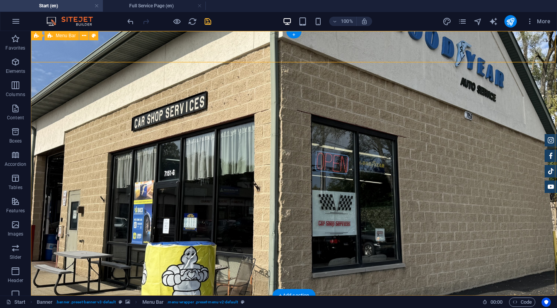
click at [66, 37] on span "Menu Bar" at bounding box center [66, 35] width 20 height 5
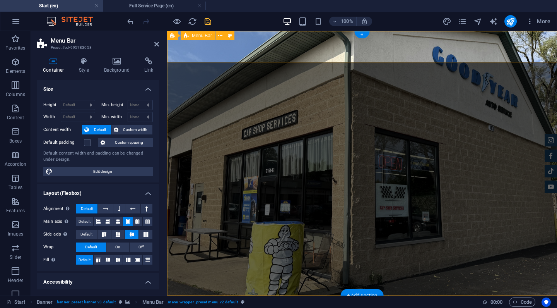
select select "rem"
drag, startPoint x: 87, startPoint y: 66, endPoint x: 91, endPoint y: 66, distance: 4.3
click at [87, 66] on h4 "Style" at bounding box center [85, 65] width 25 height 16
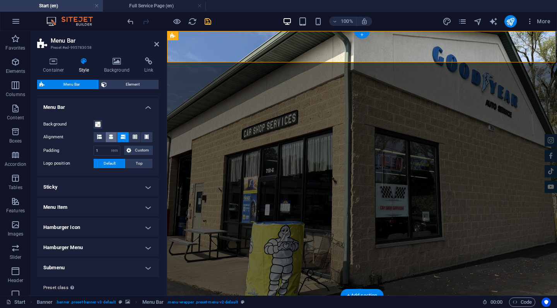
scroll to position [131, 0]
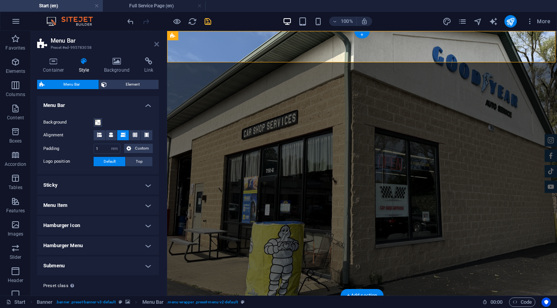
click at [159, 47] on icon at bounding box center [156, 44] width 5 height 6
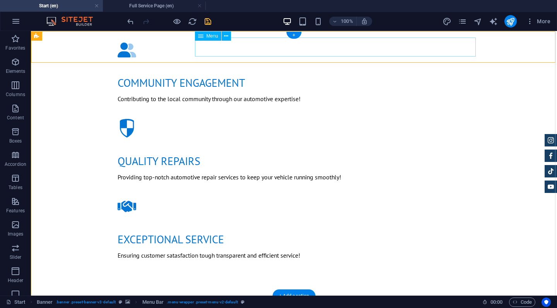
scroll to position [0, 0]
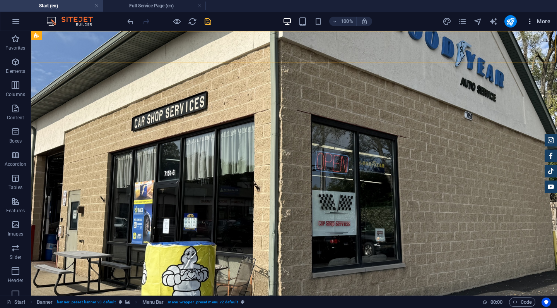
click at [533, 24] on icon "button" at bounding box center [530, 21] width 8 height 8
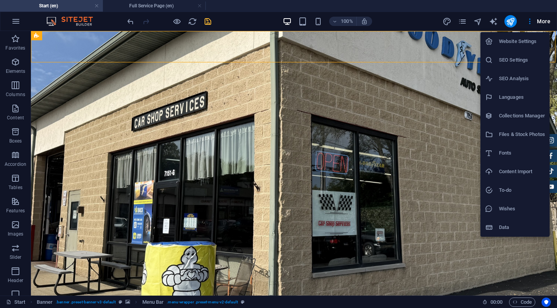
click at [535, 22] on div at bounding box center [278, 154] width 557 height 308
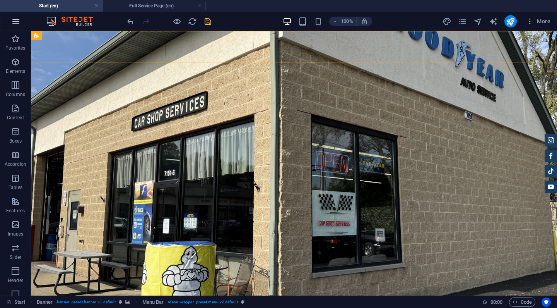
click at [15, 24] on icon "button" at bounding box center [15, 21] width 9 height 9
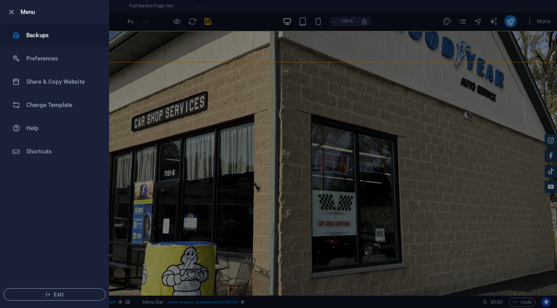
click at [54, 36] on h6 "Backups" at bounding box center [62, 35] width 72 height 9
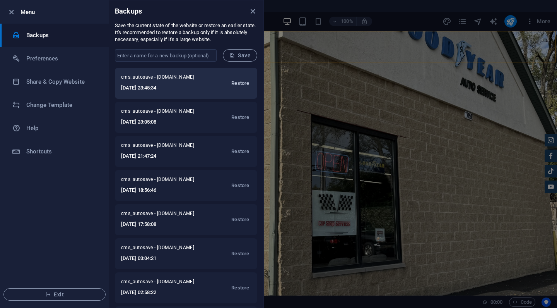
click at [236, 87] on span "Restore" at bounding box center [240, 83] width 18 height 9
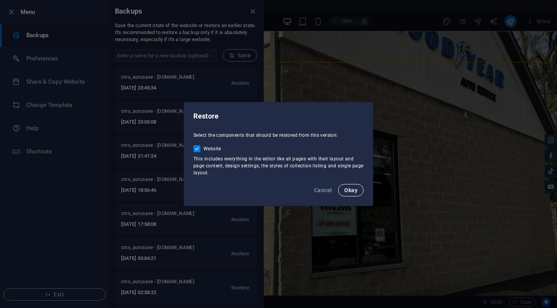
click at [355, 191] on span "Okay" at bounding box center [350, 190] width 13 height 6
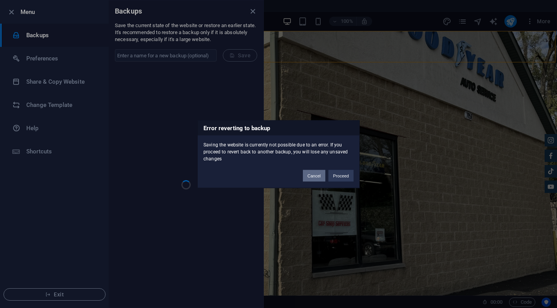
click at [321, 175] on button "Cancel" at bounding box center [314, 175] width 22 height 12
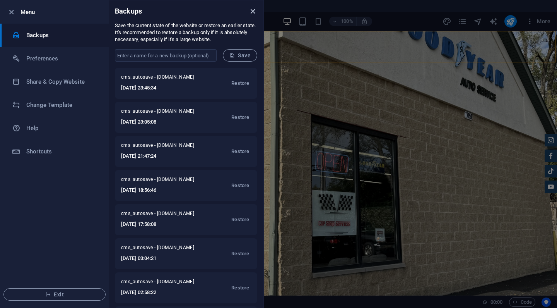
click at [253, 13] on icon "close" at bounding box center [252, 11] width 9 height 9
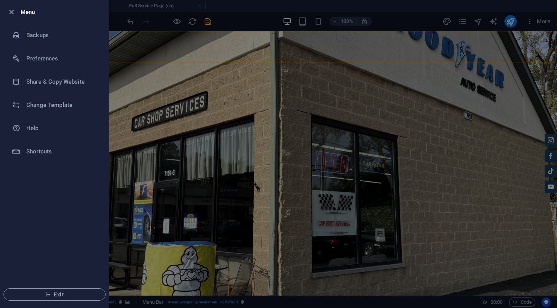
click at [209, 22] on div at bounding box center [278, 154] width 557 height 308
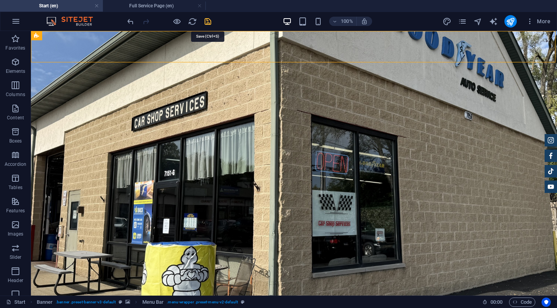
click at [208, 22] on icon "save" at bounding box center [207, 21] width 9 height 9
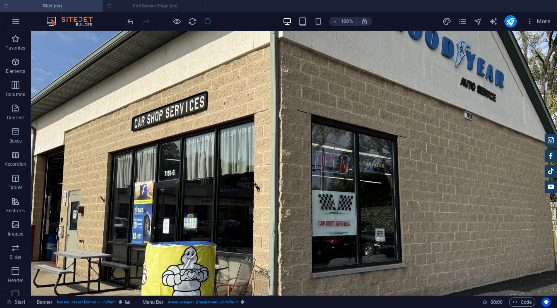
checkbox input "false"
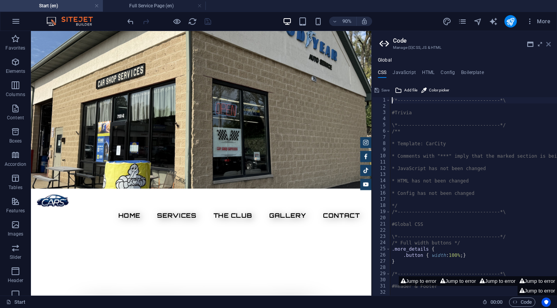
click at [550, 45] on icon at bounding box center [548, 44] width 5 height 6
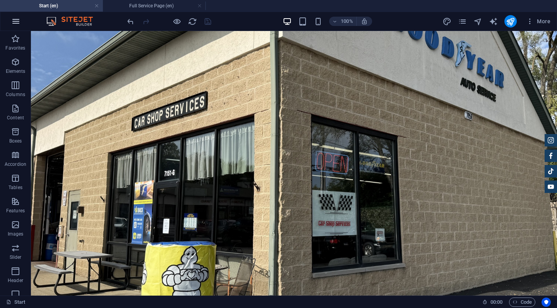
click at [16, 25] on icon "button" at bounding box center [15, 21] width 9 height 9
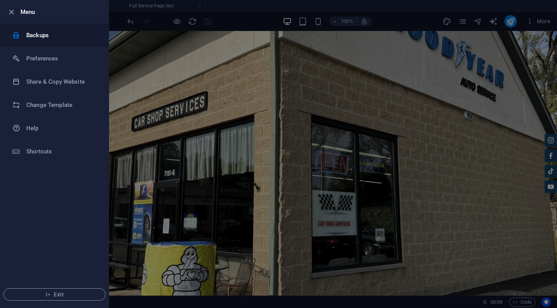
click at [67, 36] on h6 "Backups" at bounding box center [62, 35] width 72 height 9
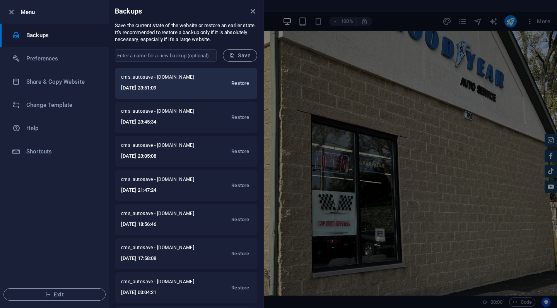
click at [241, 85] on span "Restore" at bounding box center [240, 83] width 18 height 9
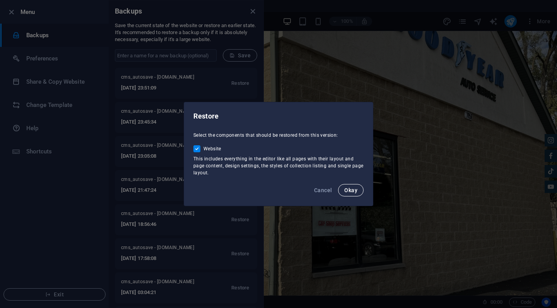
click at [347, 190] on span "Okay" at bounding box center [350, 190] width 13 height 6
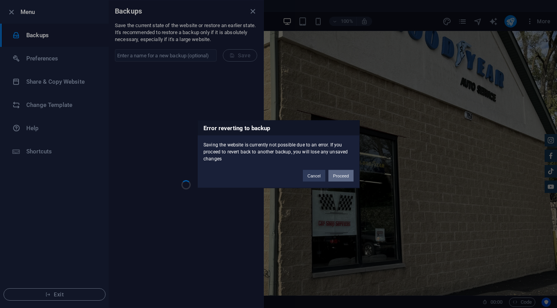
click at [340, 171] on button "Proceed" at bounding box center [340, 175] width 25 height 12
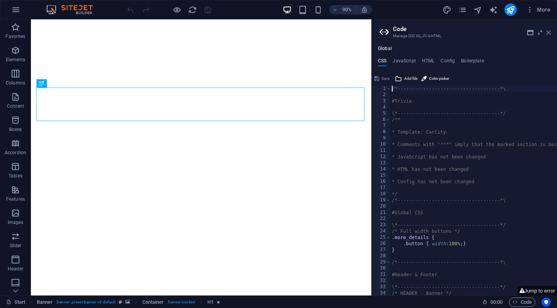
click at [550, 32] on icon at bounding box center [548, 32] width 5 height 6
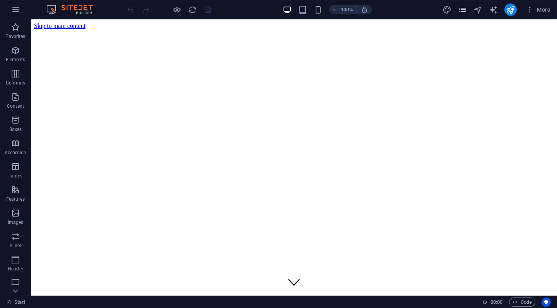
click at [464, 9] on icon "pages" at bounding box center [462, 9] width 9 height 9
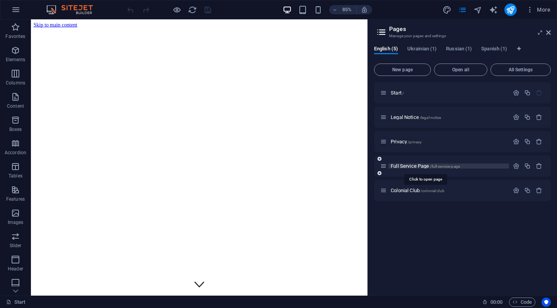
click at [416, 163] on span "Full Service Page /full-service-page" at bounding box center [425, 166] width 69 height 6
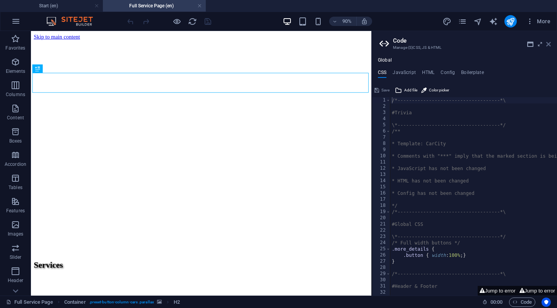
click at [549, 46] on icon at bounding box center [548, 44] width 5 height 6
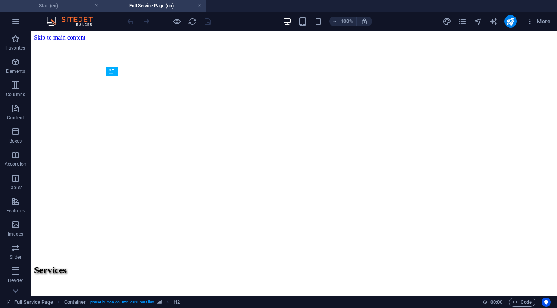
click at [62, 7] on h4 "Start (en)" at bounding box center [51, 6] width 103 height 9
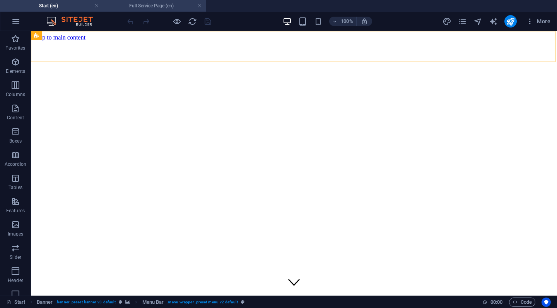
click at [129, 9] on h4 "Full Service Page (en)" at bounding box center [154, 6] width 103 height 9
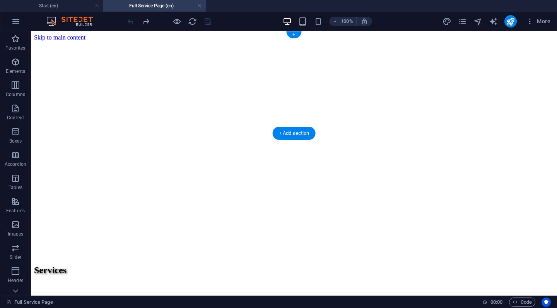
click at [50, 41] on figure at bounding box center [294, 41] width 520 height 0
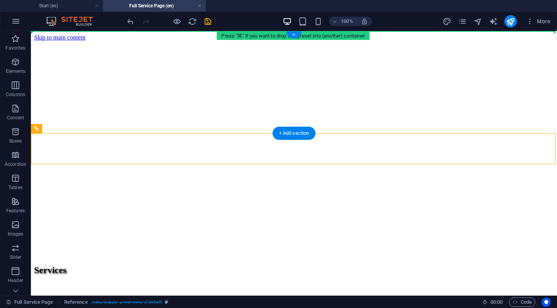
drag, startPoint x: 69, startPoint y: 161, endPoint x: 55, endPoint y: 41, distance: 121.6
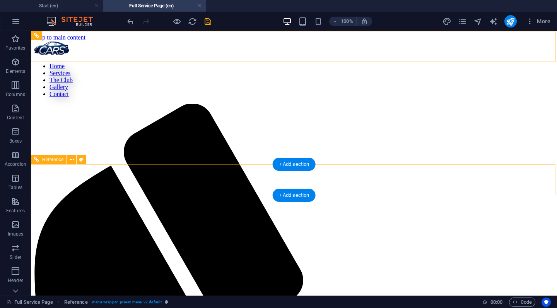
click at [36, 160] on icon at bounding box center [36, 159] width 5 height 9
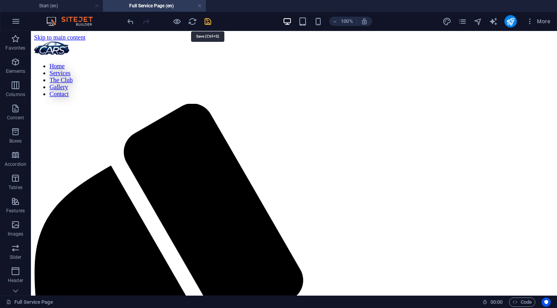
click at [208, 22] on icon "save" at bounding box center [207, 21] width 9 height 9
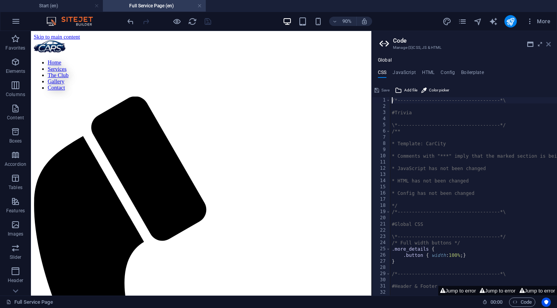
click at [548, 46] on icon at bounding box center [548, 44] width 5 height 6
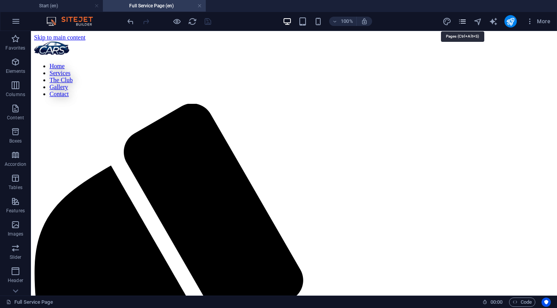
click at [462, 21] on icon "pages" at bounding box center [462, 21] width 9 height 9
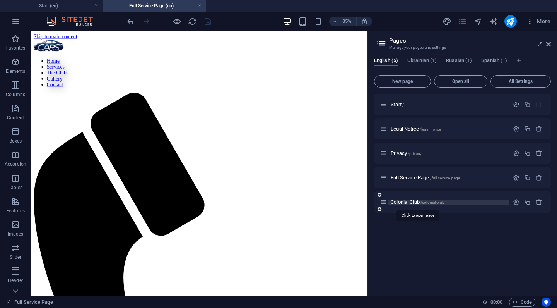
click at [402, 203] on span "Colonial Club /colonial-club" at bounding box center [418, 202] width 54 height 6
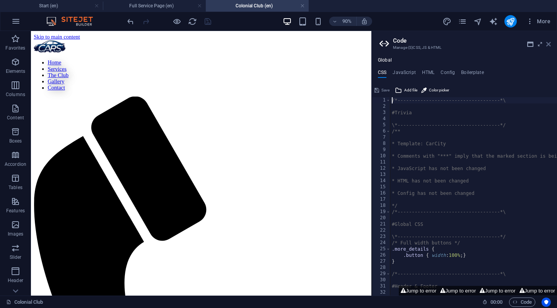
click at [548, 44] on icon at bounding box center [548, 44] width 5 height 6
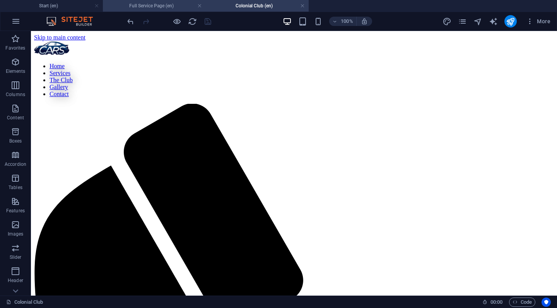
click at [158, 5] on h4 "Full Service Page (en)" at bounding box center [154, 6] width 103 height 9
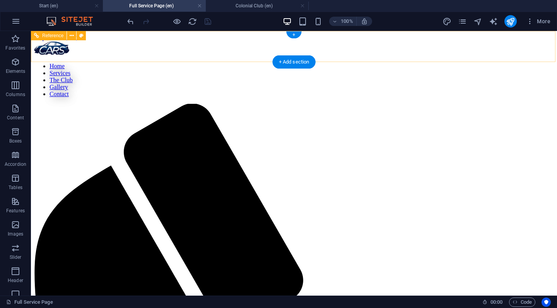
click at [54, 36] on span "Reference" at bounding box center [52, 35] width 21 height 5
click at [232, 6] on h4 "Colonial Club (en)" at bounding box center [257, 6] width 103 height 9
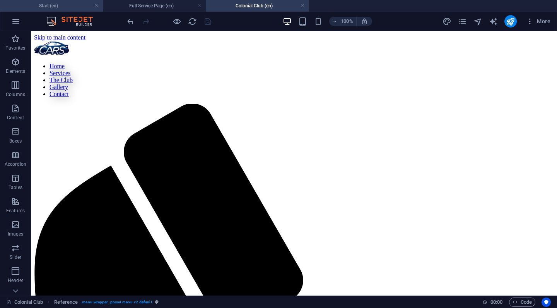
click at [77, 7] on h4 "Start (en)" at bounding box center [51, 6] width 103 height 9
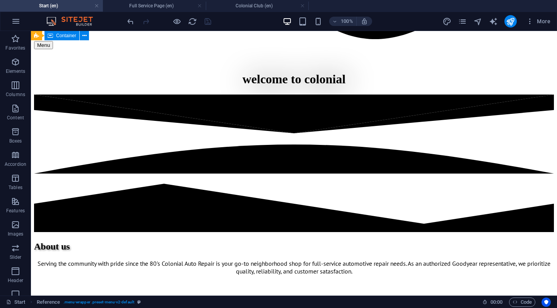
scroll to position [1008, 0]
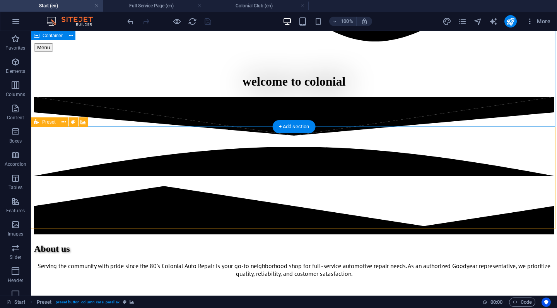
click at [38, 123] on icon at bounding box center [36, 121] width 5 height 9
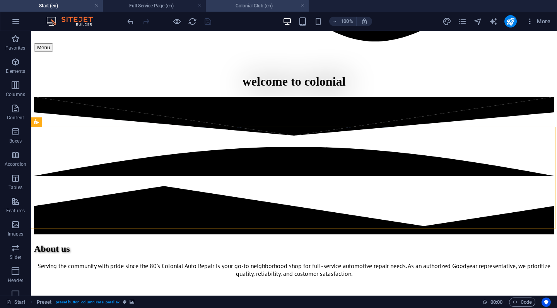
click at [239, 7] on h4 "Colonial Club (en)" at bounding box center [257, 6] width 103 height 9
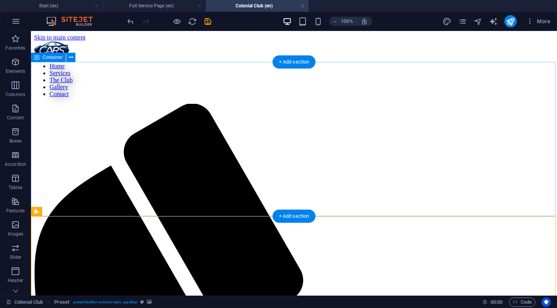
click at [37, 57] on icon at bounding box center [36, 57] width 5 height 9
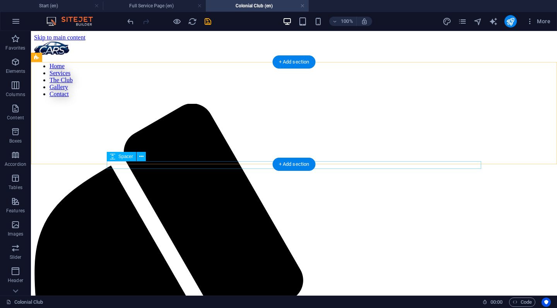
click at [301, 163] on div "+ Add section" at bounding box center [294, 163] width 43 height 13
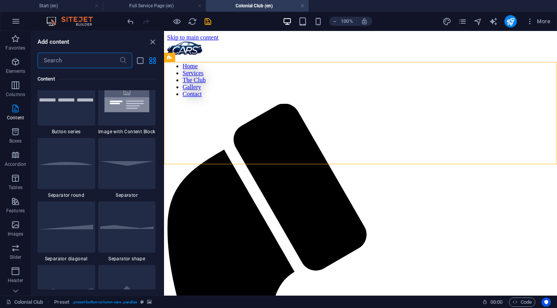
scroll to position [1474, 0]
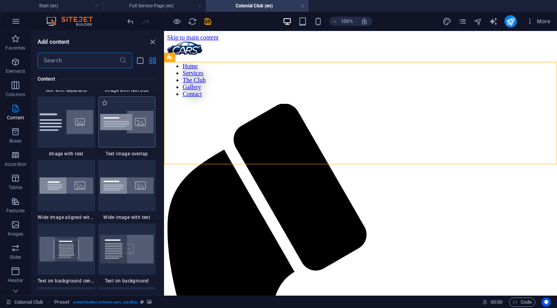
click at [130, 133] on img at bounding box center [127, 122] width 54 height 23
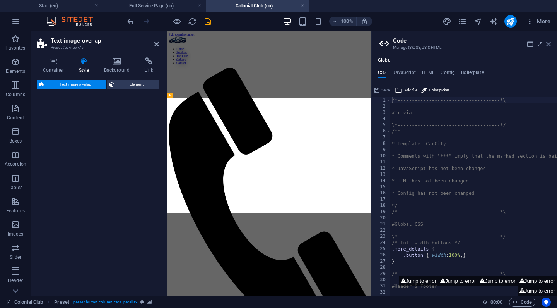
select select "rem"
select select "px"
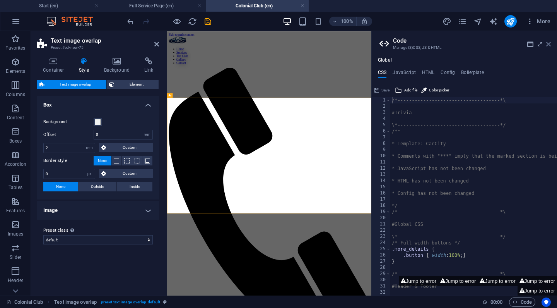
click at [549, 45] on icon at bounding box center [548, 44] width 5 height 6
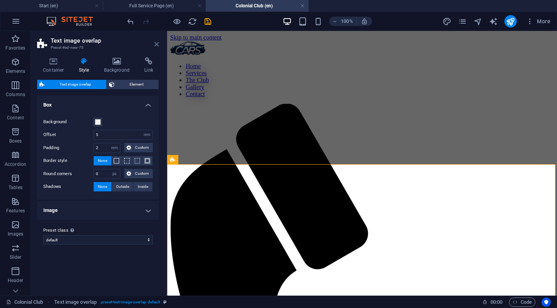
click at [157, 43] on icon at bounding box center [156, 44] width 5 height 6
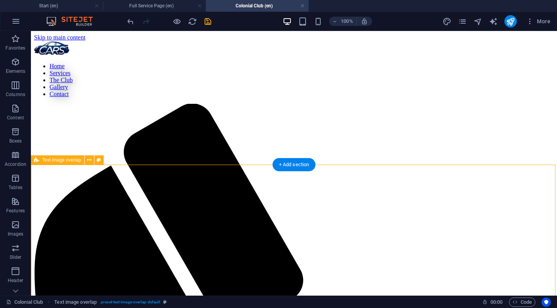
scroll to position [0, 0]
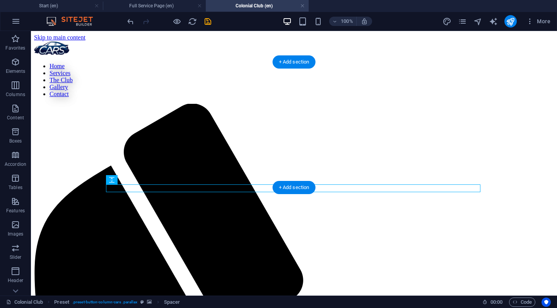
drag, startPoint x: 261, startPoint y: 73, endPoint x: 261, endPoint y: 64, distance: 9.3
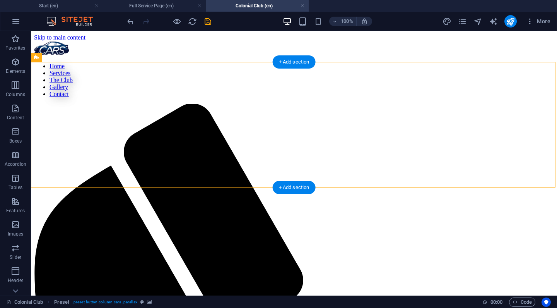
select select "px"
select select "ms"
select select "s"
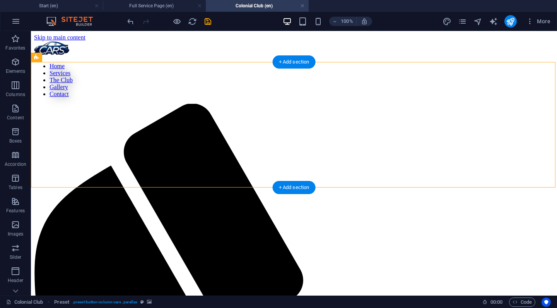
select select "progressive"
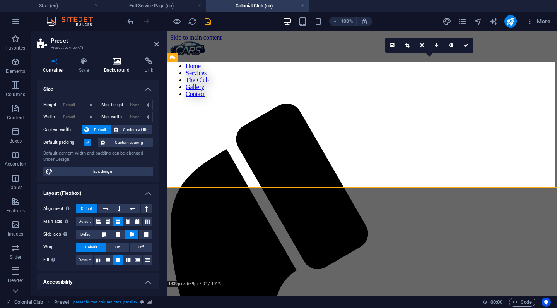
click at [116, 67] on h4 "Background" at bounding box center [118, 65] width 41 height 16
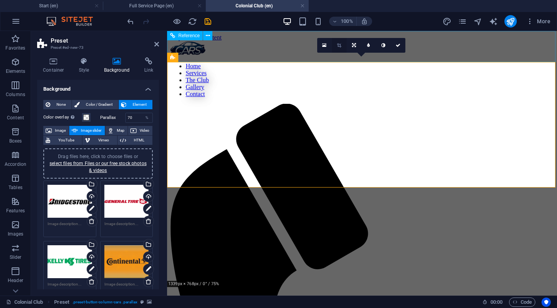
click at [340, 43] on link at bounding box center [339, 45] width 15 height 15
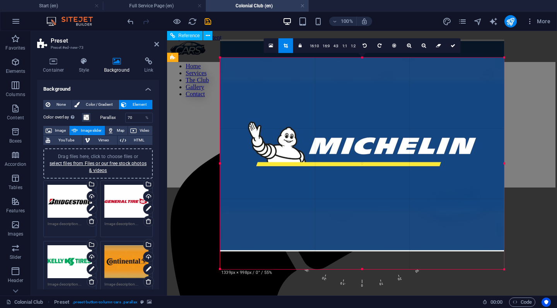
drag, startPoint x: 326, startPoint y: 178, endPoint x: 325, endPoint y: 161, distance: 17.8
click at [325, 161] on div at bounding box center [362, 145] width 284 height 212
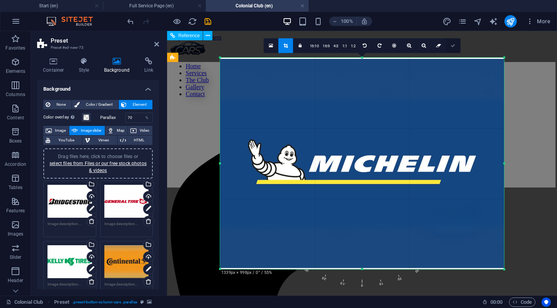
click at [453, 45] on icon at bounding box center [453, 45] width 5 height 5
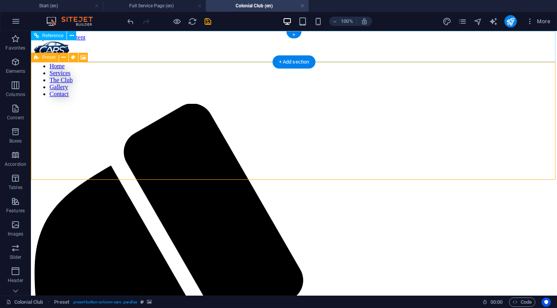
click at [37, 57] on icon at bounding box center [36, 57] width 5 height 9
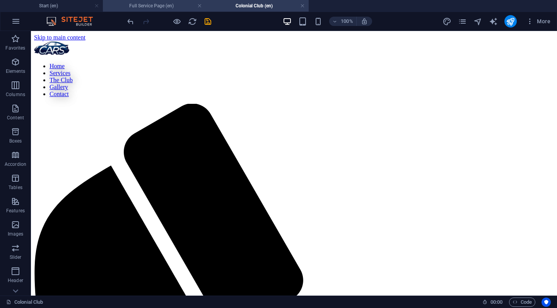
click at [164, 8] on h4 "Full Service Page (en)" at bounding box center [154, 6] width 103 height 9
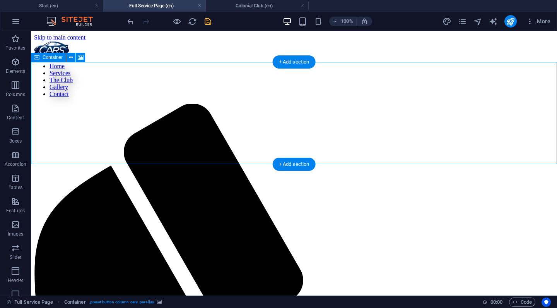
click at [37, 59] on icon at bounding box center [36, 57] width 5 height 9
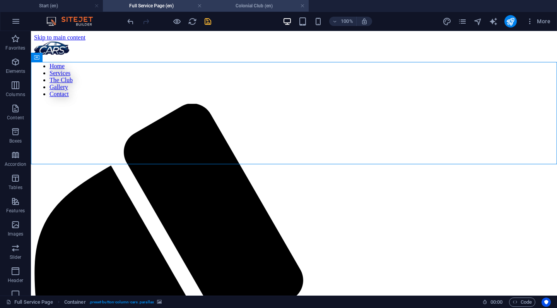
click at [233, 6] on h4 "Colonial Club (en)" at bounding box center [257, 6] width 103 height 9
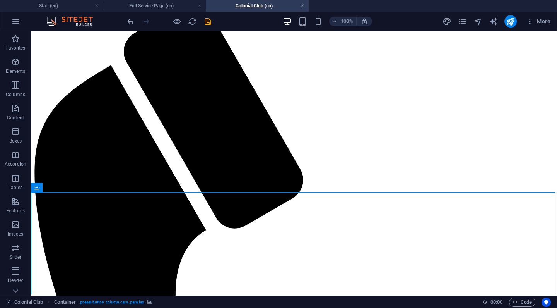
scroll to position [100, 0]
click at [36, 190] on icon at bounding box center [36, 188] width 5 height 9
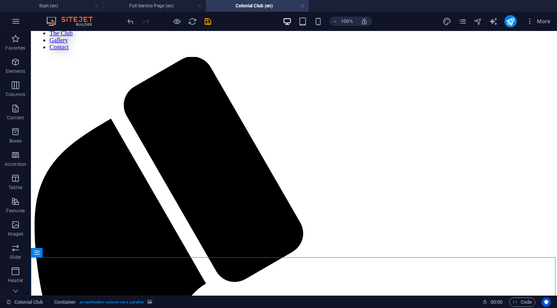
scroll to position [0, 0]
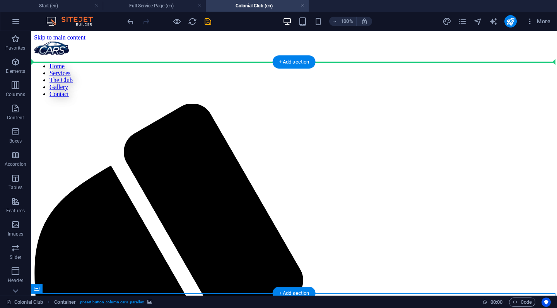
drag, startPoint x: 68, startPoint y: 220, endPoint x: 60, endPoint y: 83, distance: 137.2
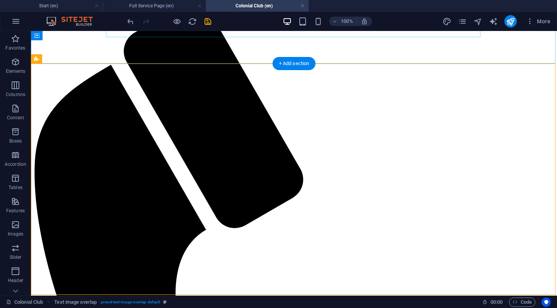
scroll to position [100, 0]
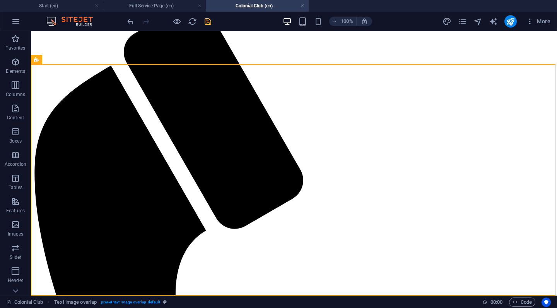
click at [207, 19] on icon "save" at bounding box center [207, 21] width 9 height 9
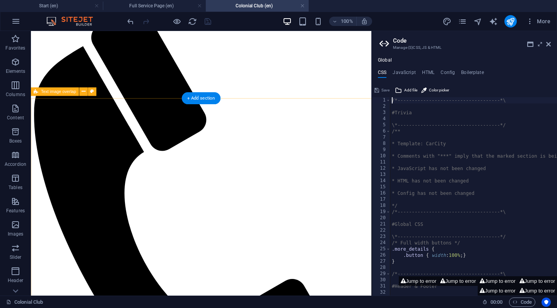
scroll to position [58, 0]
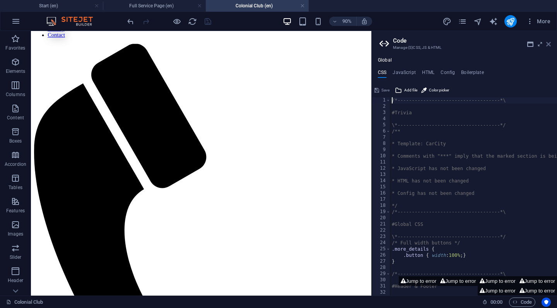
click at [549, 45] on icon at bounding box center [548, 44] width 5 height 6
